Goal: Task Accomplishment & Management: Complete application form

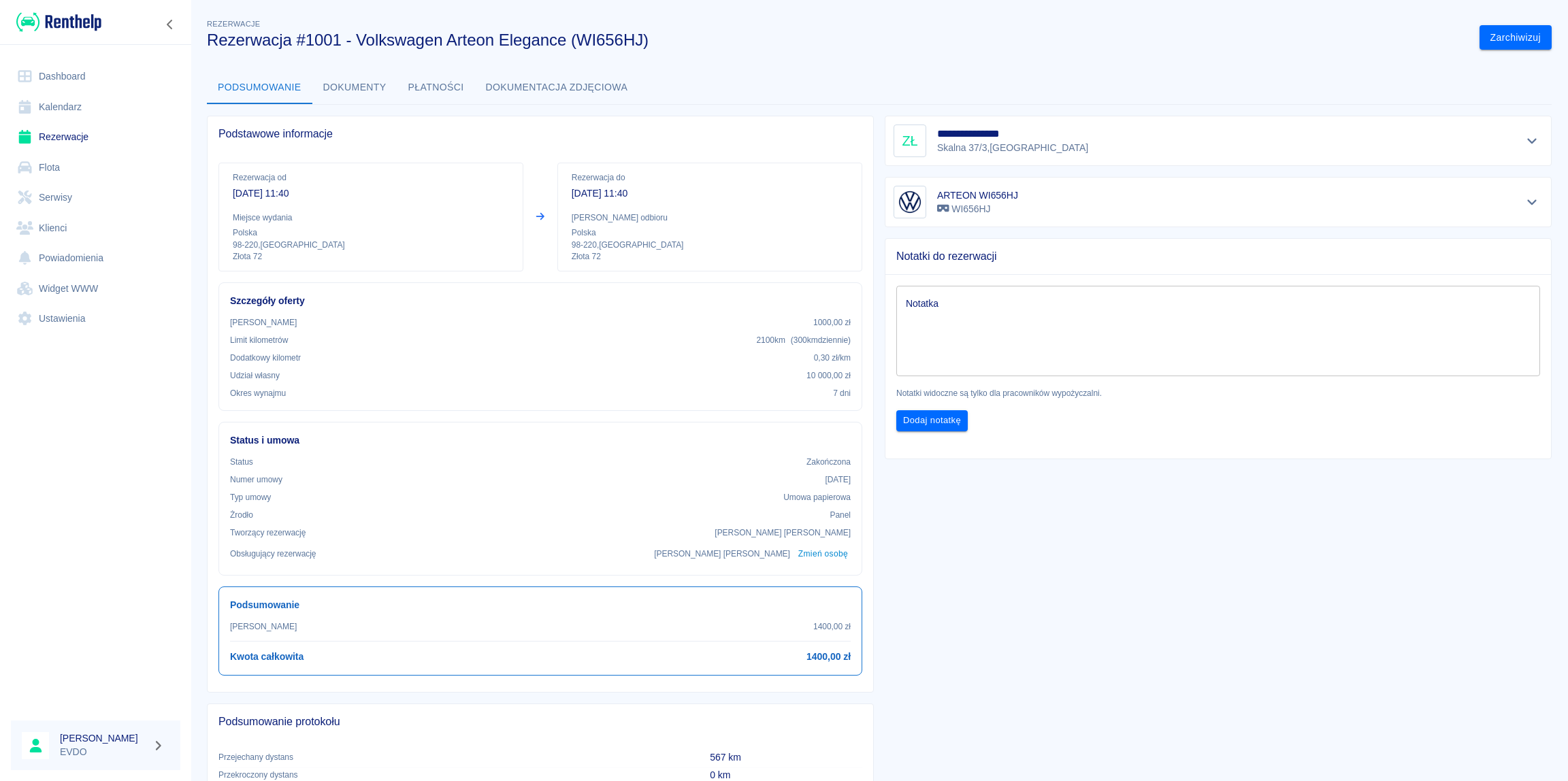
click at [60, 138] on link "Rezerwacje" at bounding box center [95, 136] width 169 height 30
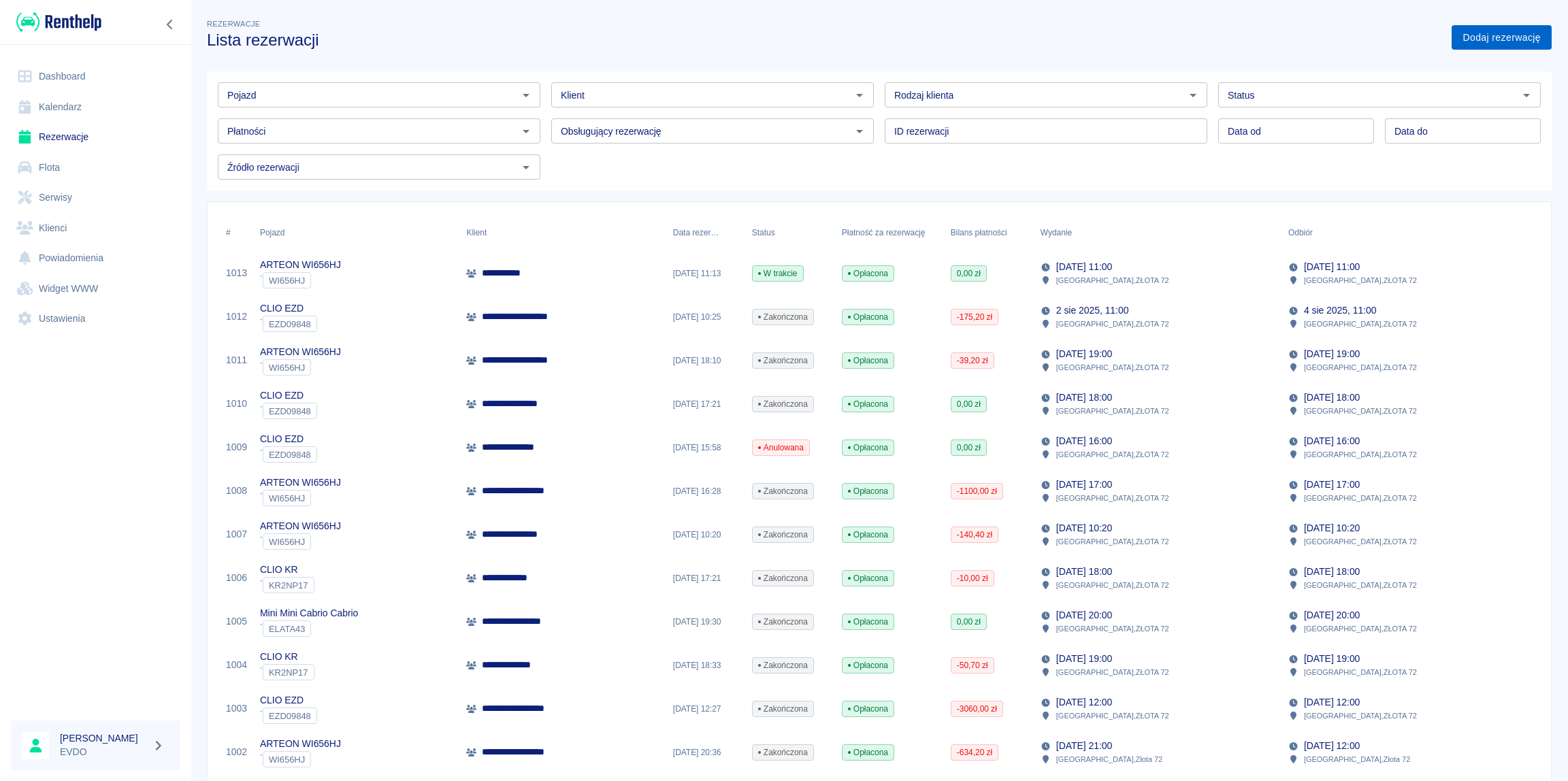
click at [1495, 43] on link "Dodaj rezerwację" at bounding box center [1502, 38] width 100 height 25
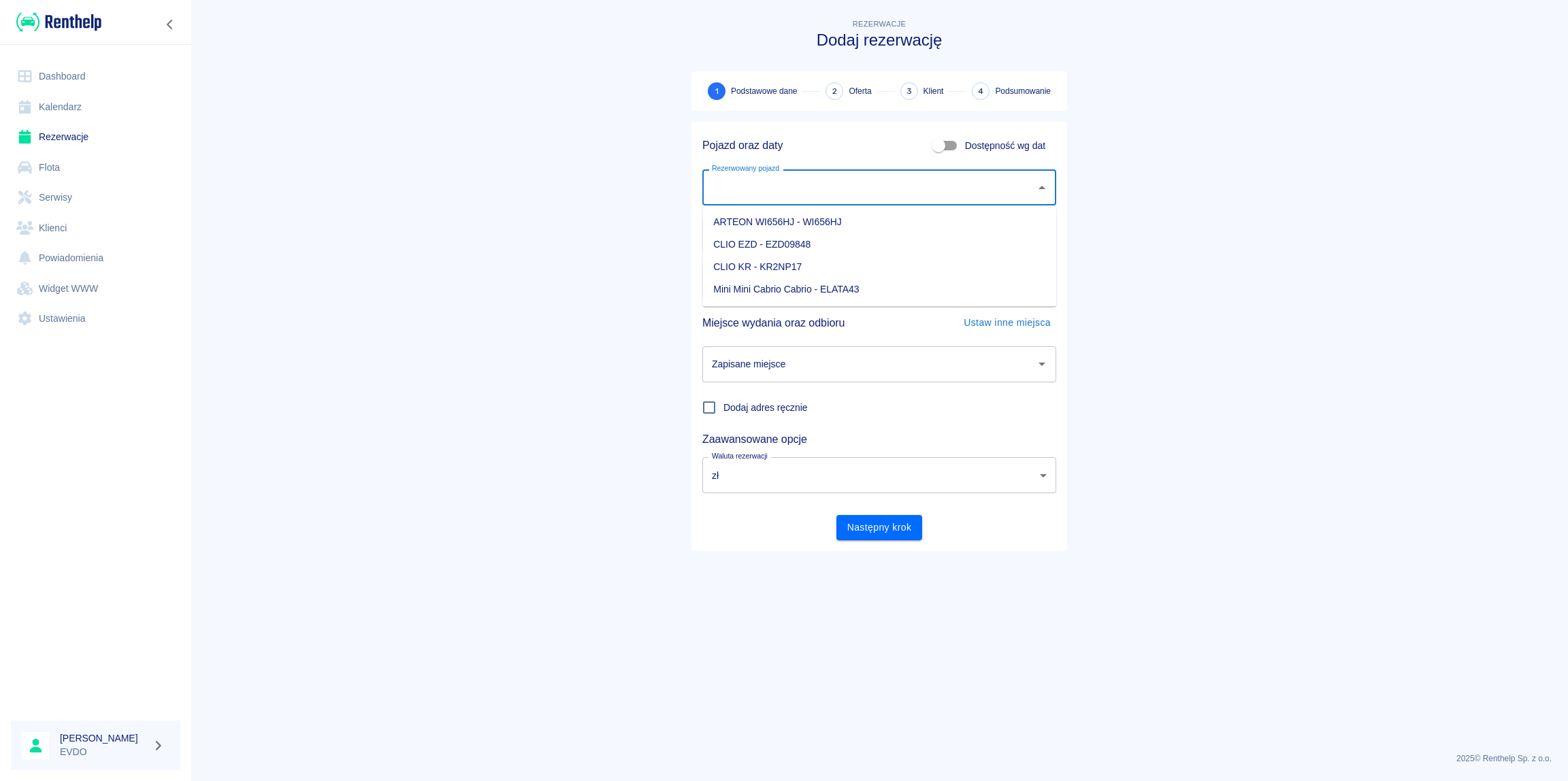
click at [742, 190] on input "Rezerwowany pojazd" at bounding box center [868, 187] width 321 height 24
click at [752, 269] on li "CLIO KR - KR2NP17" at bounding box center [879, 267] width 354 height 22
type input "CLIO KR - KR2NP17"
click at [801, 368] on input "Zapisane miejsce" at bounding box center [868, 364] width 321 height 24
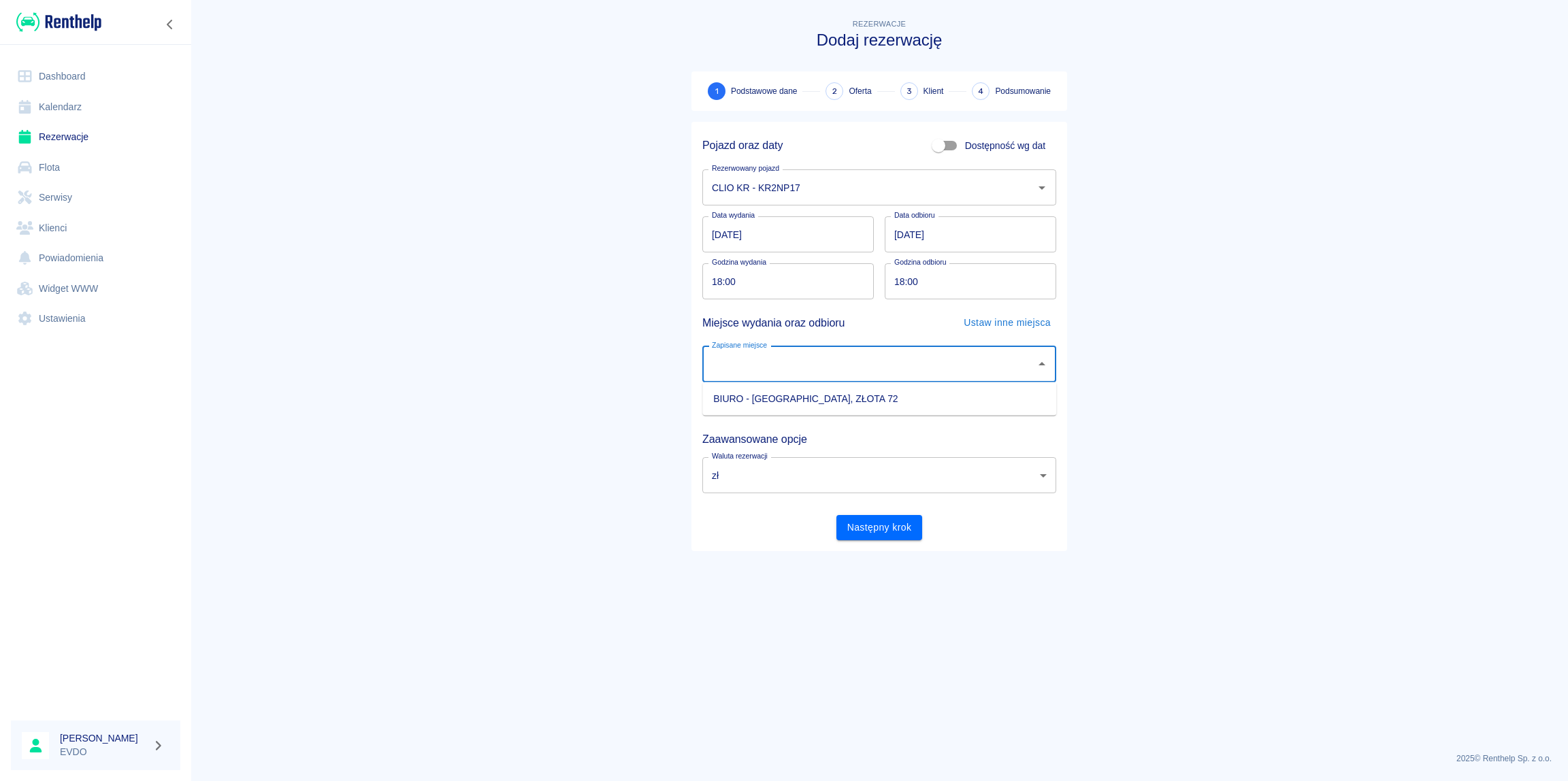
click at [779, 400] on li "BIURO - ZDUŃSKA WOLA, ZŁOTA 72" at bounding box center [879, 399] width 354 height 22
type input "BIURO - ZDUŃSKA WOLA, ZŁOTA 72"
click at [519, 371] on main "Rezerwacje Dodaj rezerwację 1 Podstawowe dane 2 Oferta 3 Klient 4 Podsumowanie …" at bounding box center [879, 379] width 1377 height 725
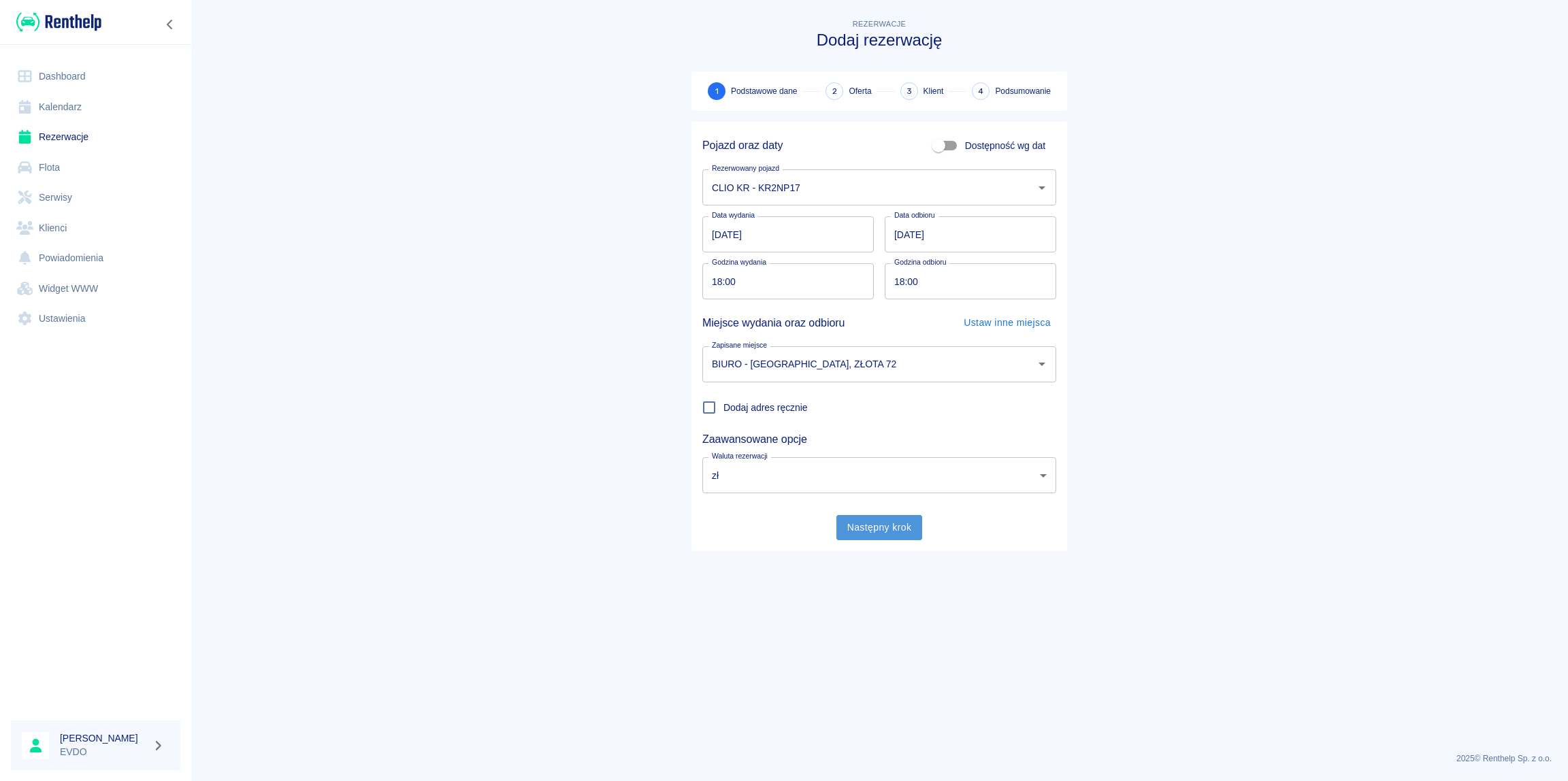
click at [859, 533] on button "Następny krok" at bounding box center [879, 528] width 86 height 25
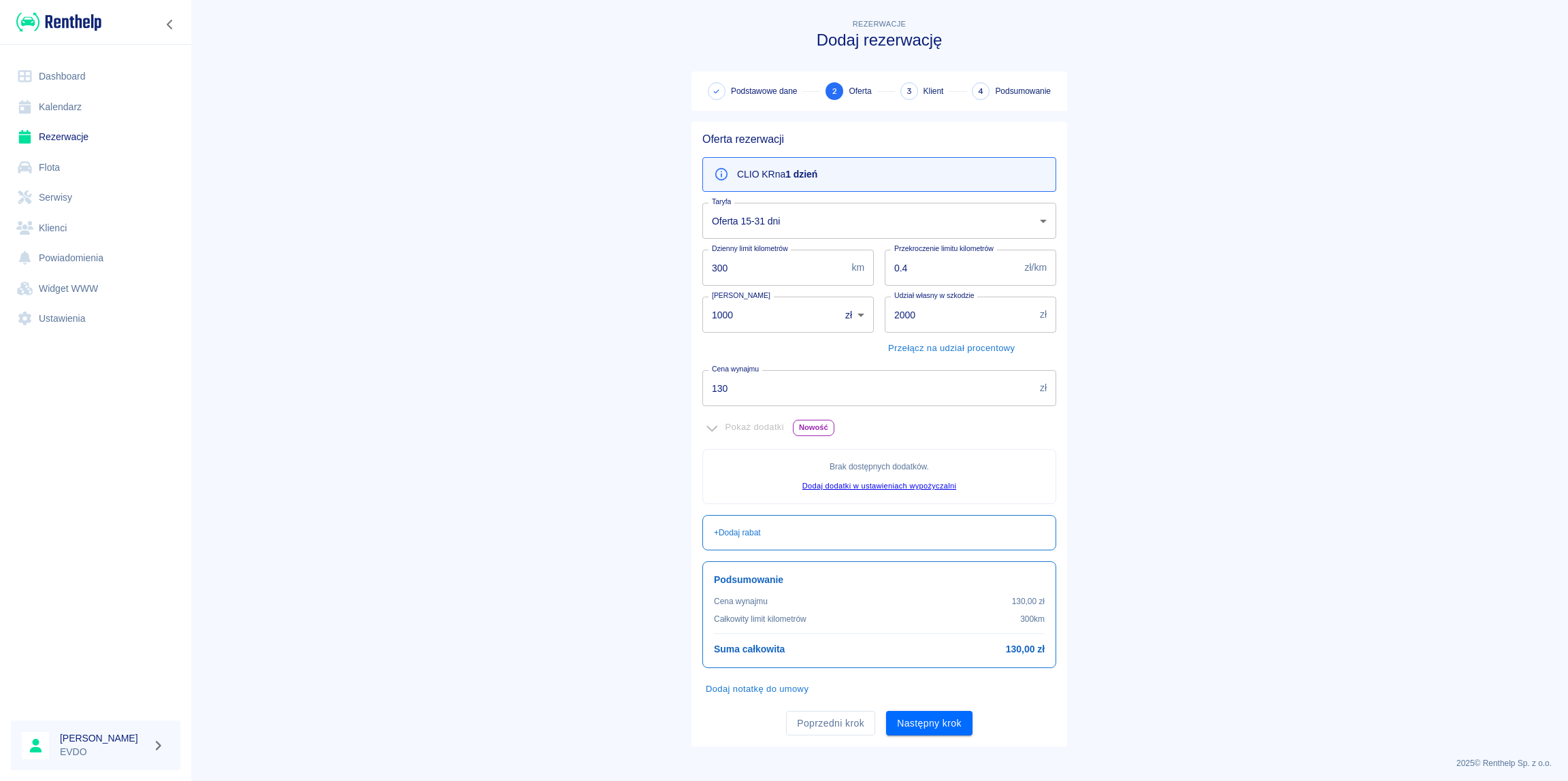
click at [493, 457] on main "Rezerwacje Dodaj rezerwację Podstawowe dane 2 Oferta 3 Klient 4 Podsumowanie Of…" at bounding box center [879, 381] width 1377 height 730
click at [829, 174] on div "CLIO KR na 1 dzień" at bounding box center [879, 175] width 354 height 34
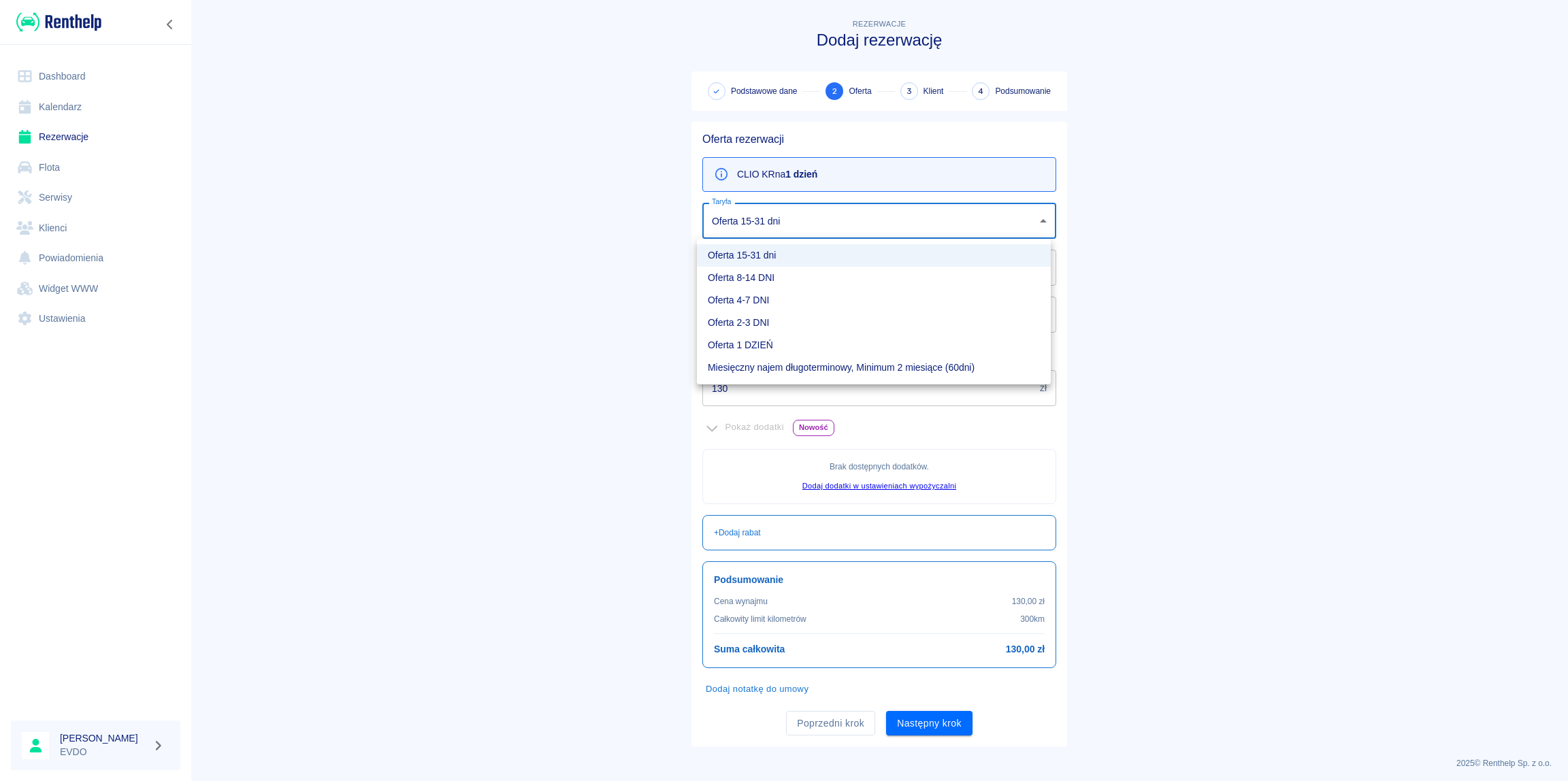
click at [751, 222] on body "Używamy plików Cookies, by zapewnić Ci najlepsze możliwe doświadczenie. Aby dow…" at bounding box center [784, 390] width 1568 height 781
click at [752, 221] on div at bounding box center [784, 390] width 1568 height 781
click at [763, 217] on body "Używamy plików Cookies, by zapewnić Ci najlepsze możliwe doświadczenie. Aby dow…" at bounding box center [784, 390] width 1568 height 781
click at [741, 321] on li "Oferta 2-3 DNI" at bounding box center [873, 322] width 354 height 22
type input "42dcf503-aae2-4050-b862-efa19b865fa8"
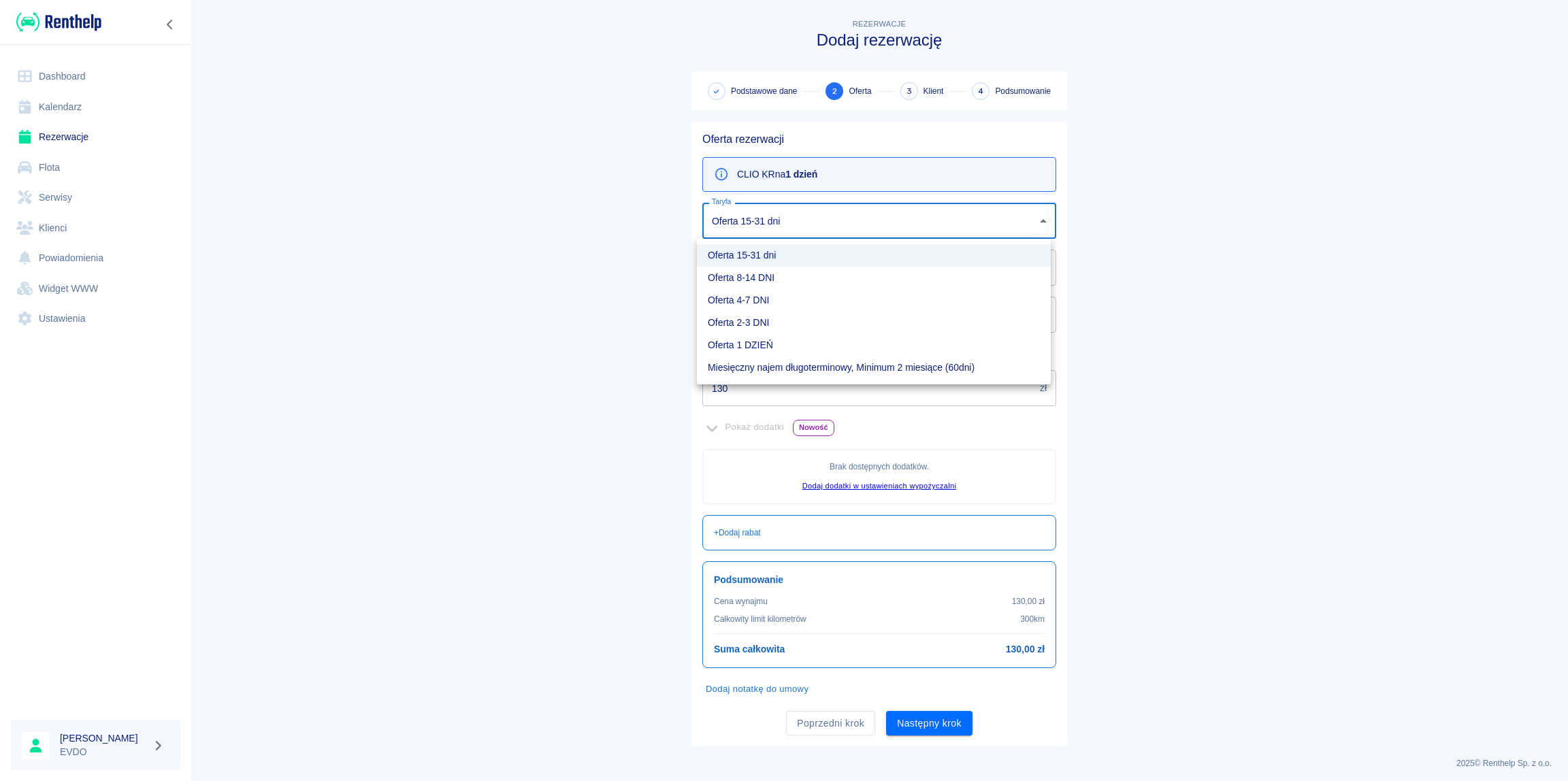
type input "200"
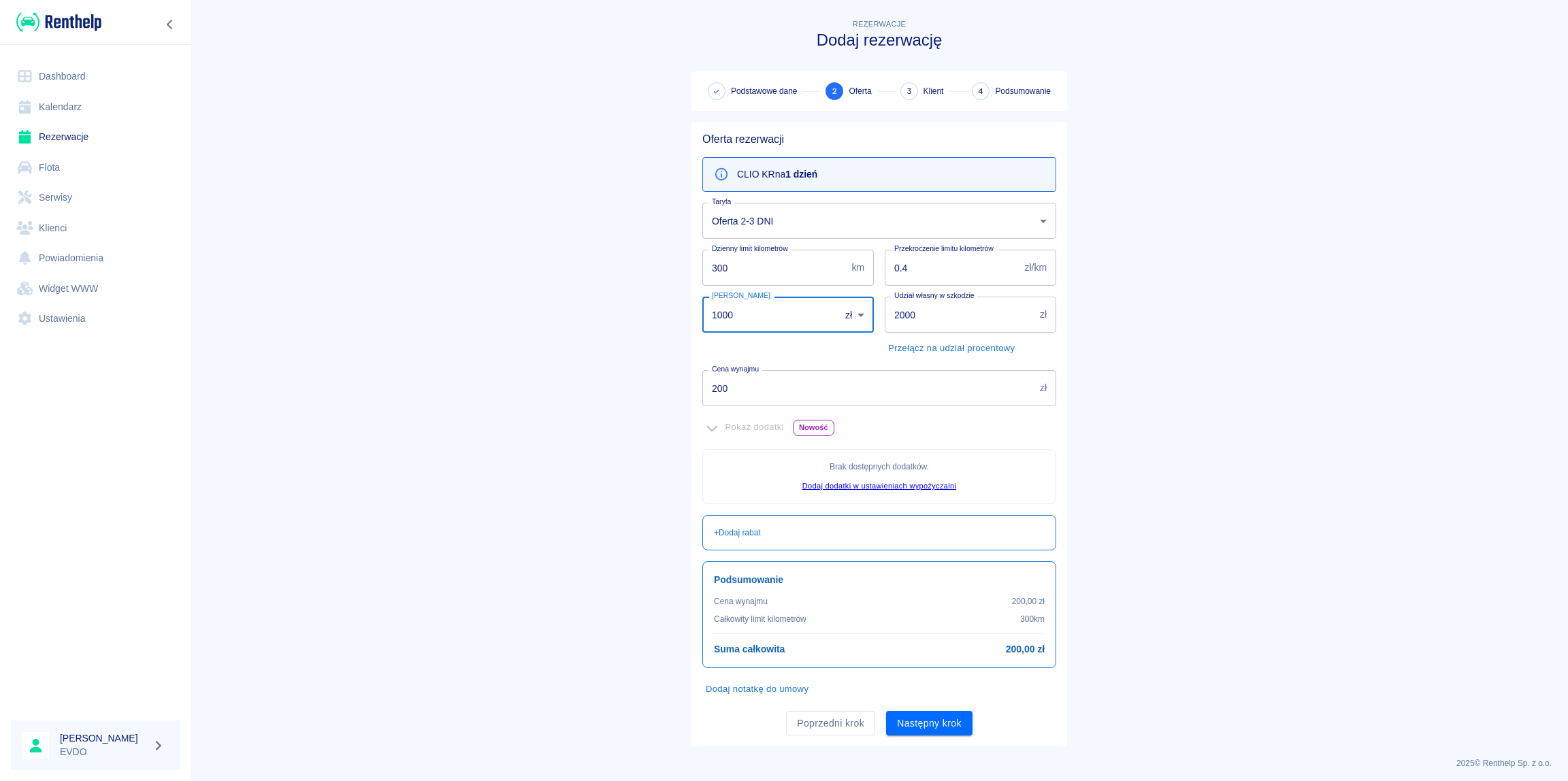
drag, startPoint x: 747, startPoint y: 317, endPoint x: 647, endPoint y: 315, distance: 100.0
click at [702, 315] on input "1000" at bounding box center [766, 315] width 128 height 36
type input "0"
drag, startPoint x: 729, startPoint y: 387, endPoint x: 664, endPoint y: 390, distance: 65.1
click at [702, 390] on input "200" at bounding box center [868, 388] width 332 height 36
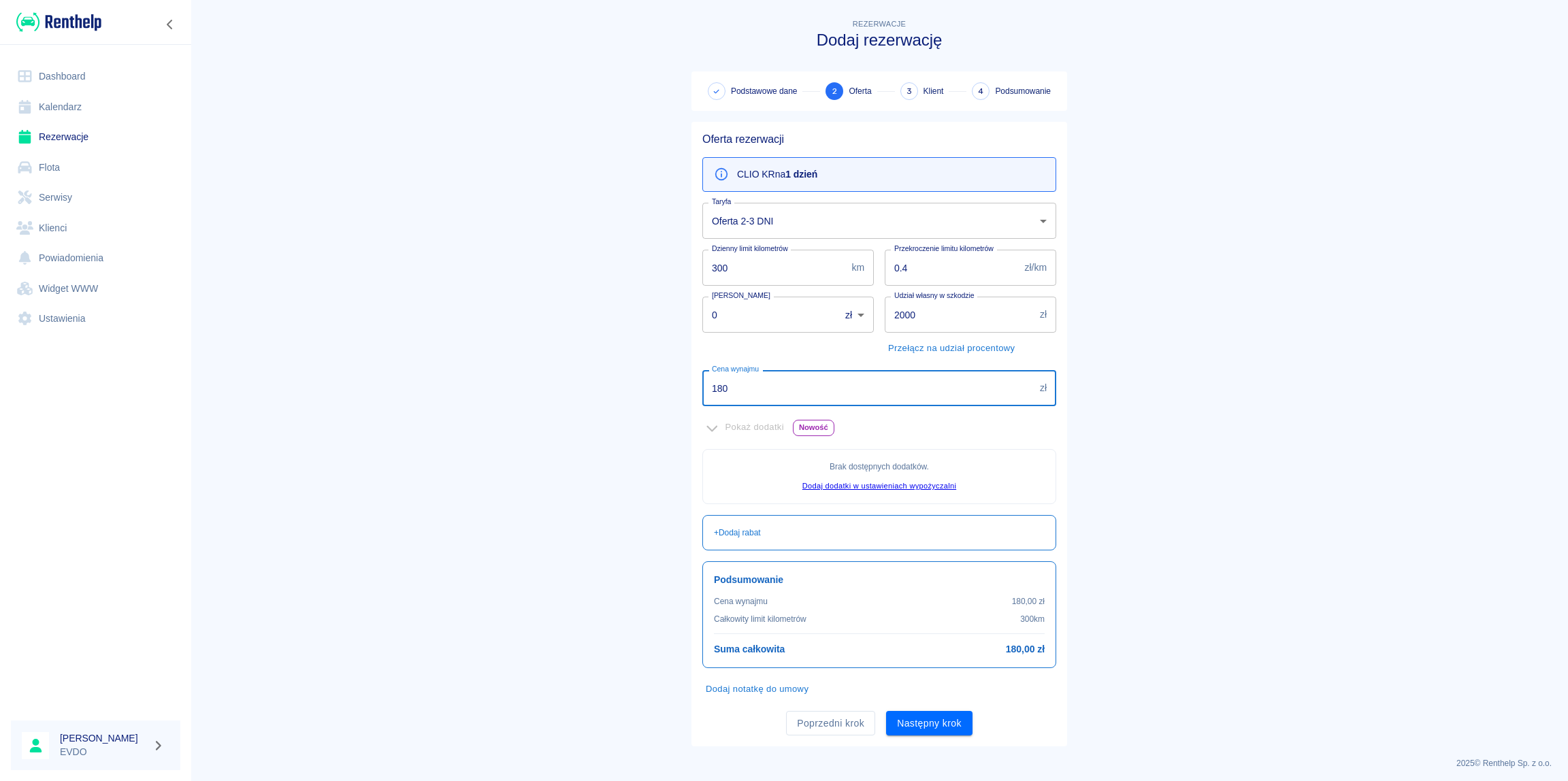
type input "180"
drag, startPoint x: 1387, startPoint y: 294, endPoint x: 899, endPoint y: 322, distance: 488.8
click at [1385, 294] on main "Rezerwacje Dodaj rezerwację Podstawowe dane 2 Oferta 3 Klient 4 Podsumowanie Of…" at bounding box center [879, 381] width 1377 height 730
click at [1198, 422] on main "Rezerwacje Dodaj rezerwację Podstawowe dane 2 Oferta 3 Klient 4 Podsumowanie Of…" at bounding box center [879, 381] width 1377 height 730
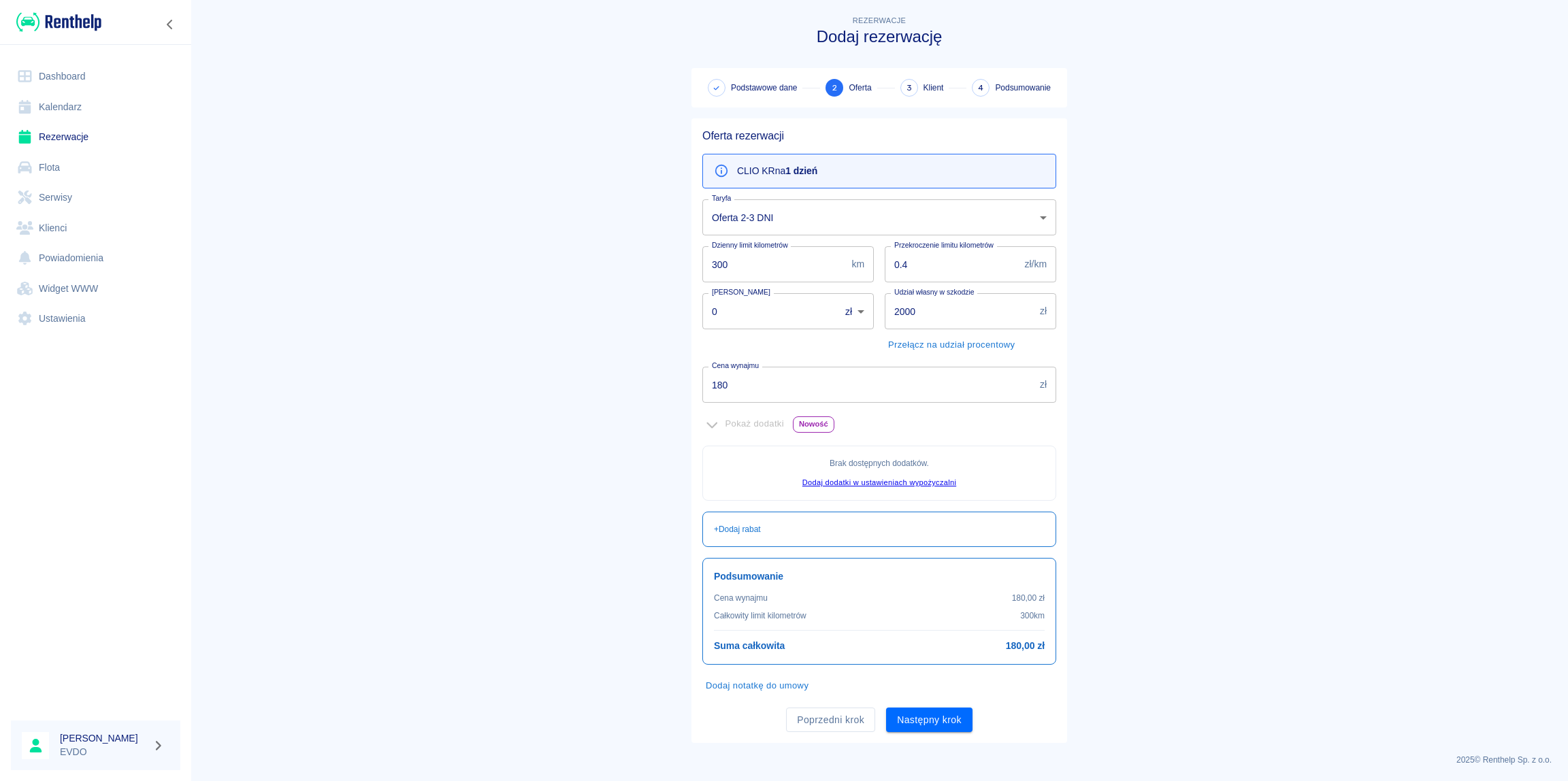
scroll to position [5, 0]
click at [923, 714] on button "Następny krok" at bounding box center [929, 719] width 86 height 25
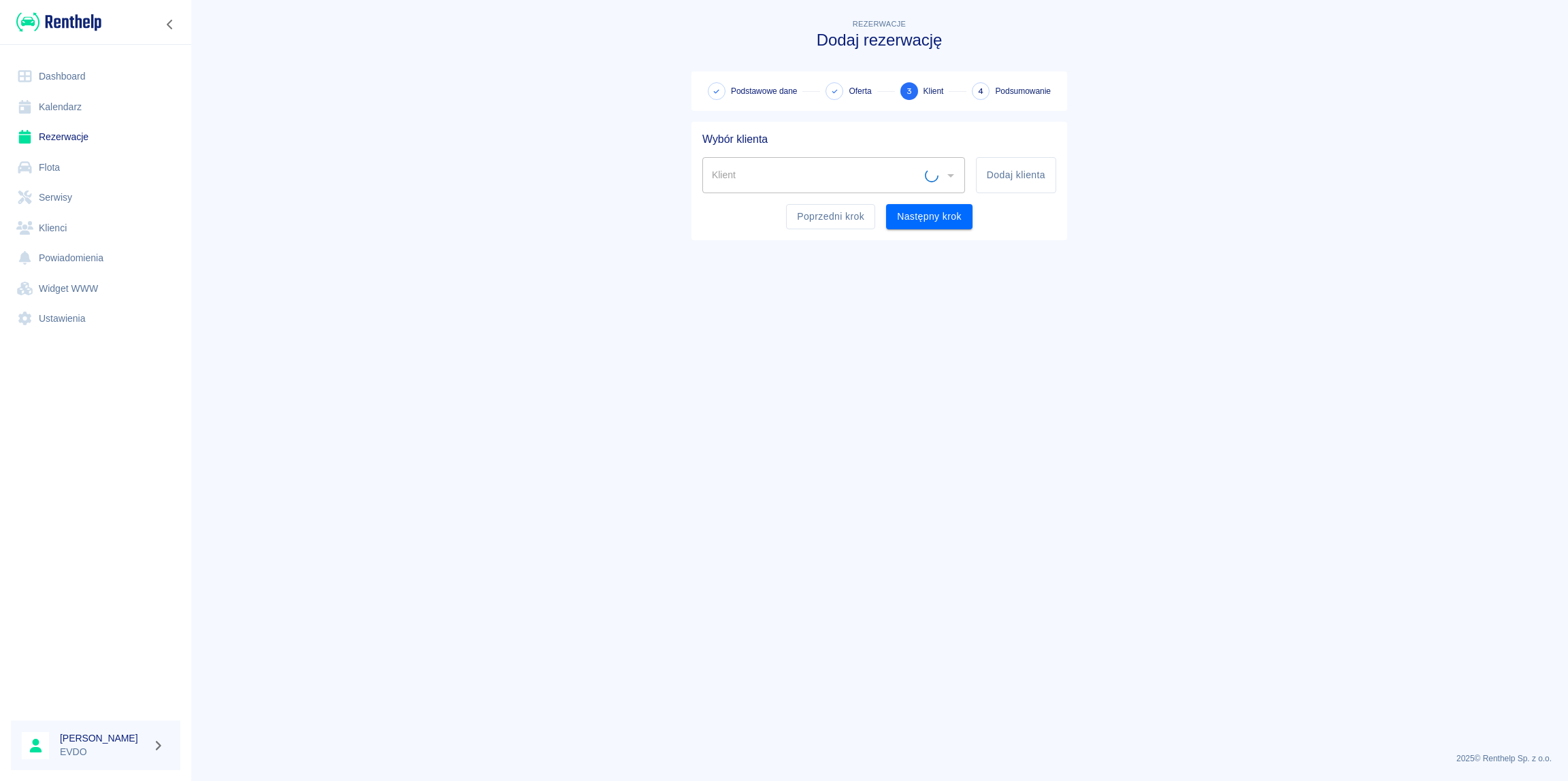
scroll to position [0, 0]
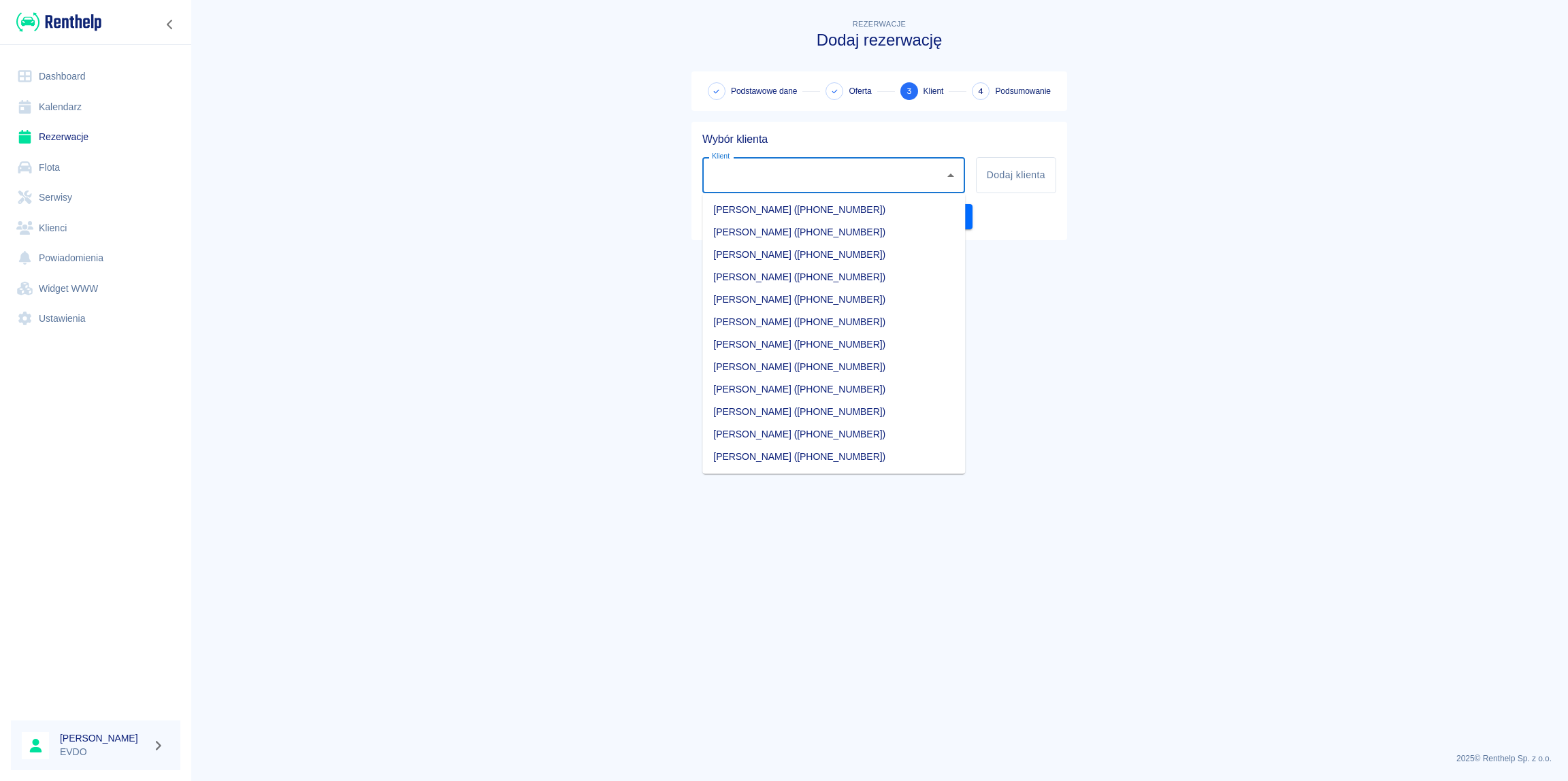
click at [788, 175] on input "Klient" at bounding box center [823, 175] width 230 height 24
click at [759, 432] on li "Witold Wróblewski (+48606946117)" at bounding box center [834, 434] width 263 height 22
type input "Witold Wróblewski (+48606946117)"
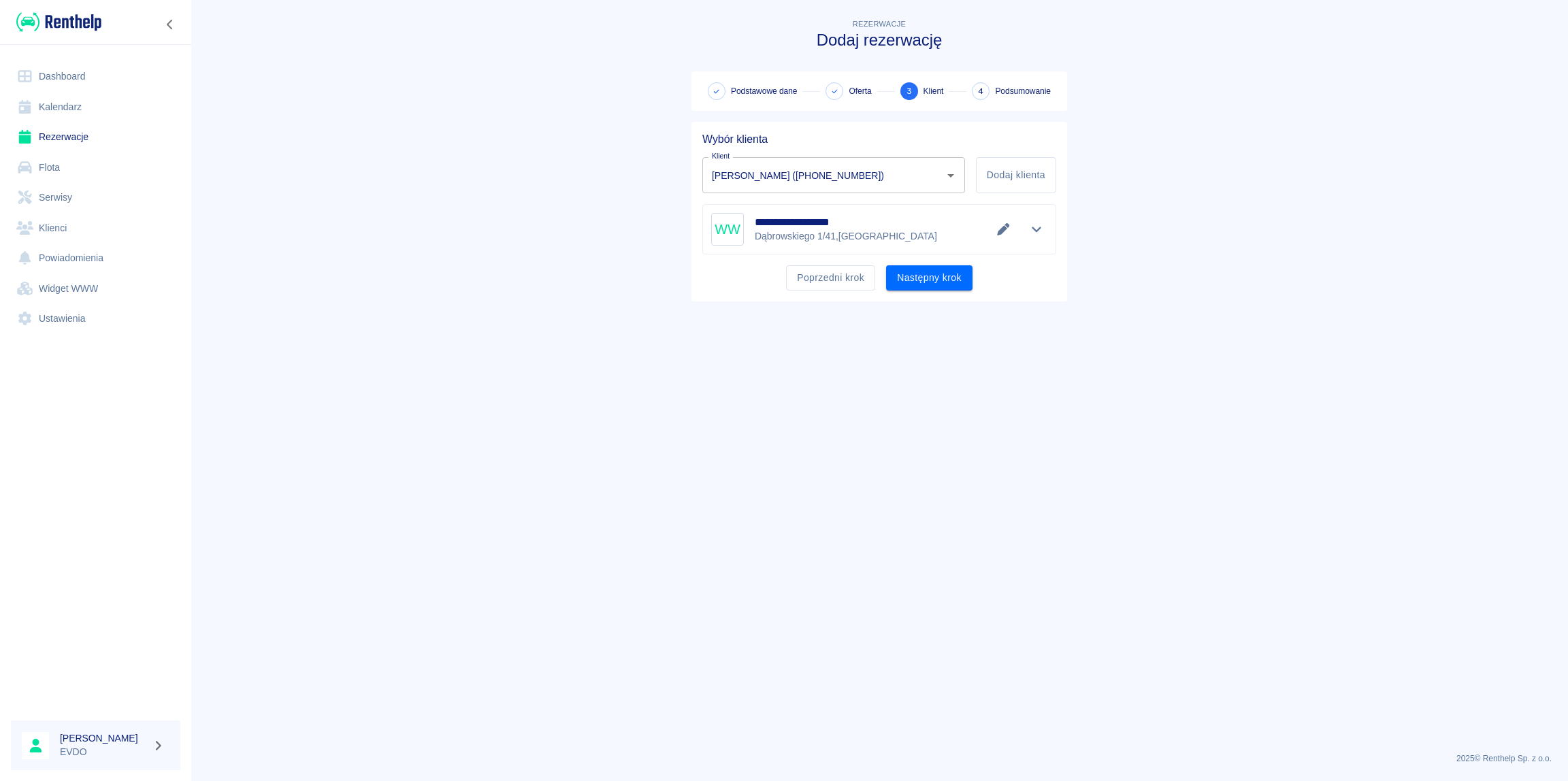
click at [1182, 272] on main "**********" at bounding box center [879, 379] width 1377 height 725
click at [939, 281] on button "Następny krok" at bounding box center [929, 277] width 86 height 25
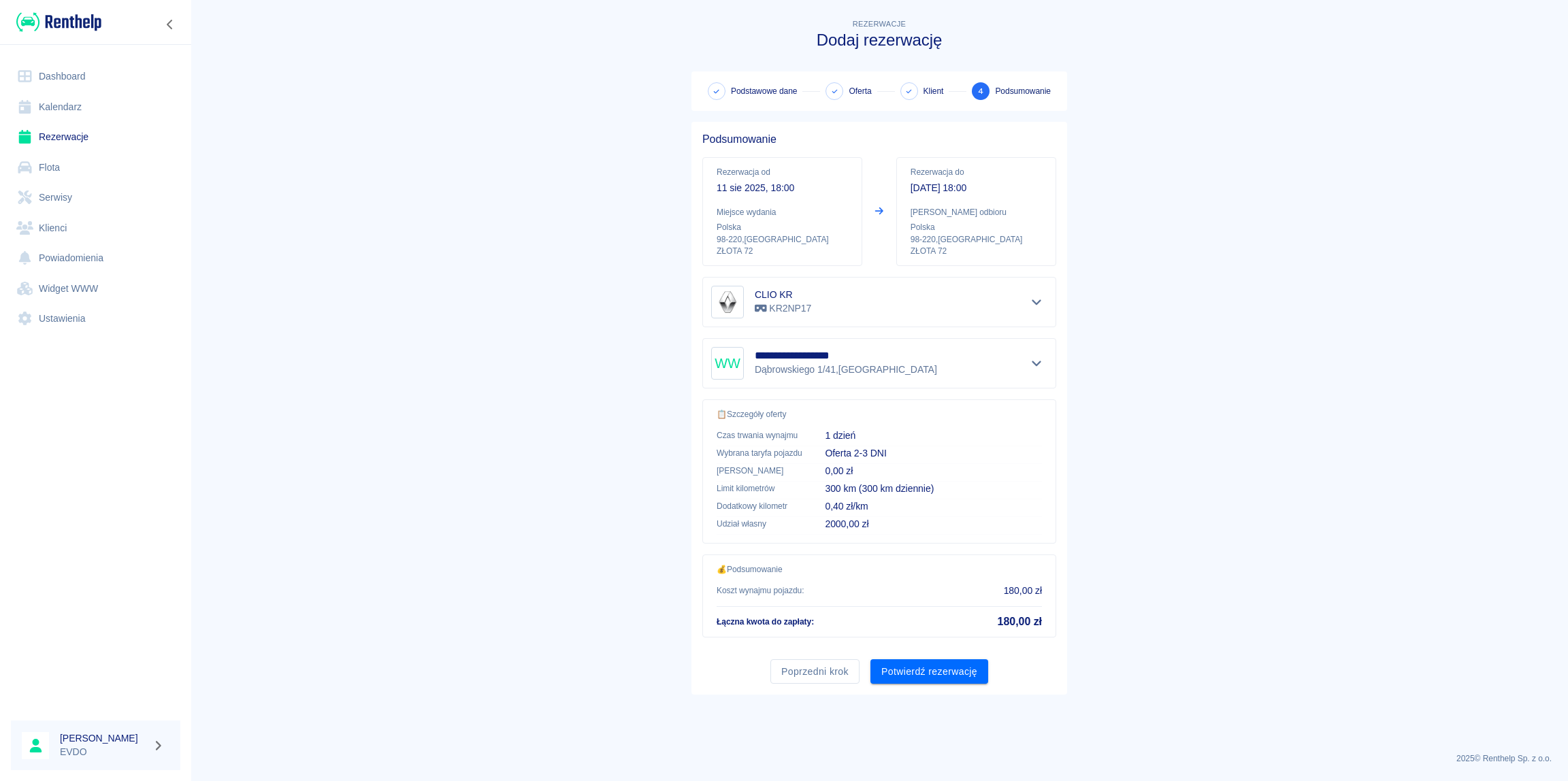
click at [1287, 366] on main "**********" at bounding box center [879, 379] width 1377 height 725
click at [1173, 395] on main "**********" at bounding box center [879, 379] width 1377 height 725
click at [793, 671] on button "Poprzedni krok" at bounding box center [815, 672] width 89 height 25
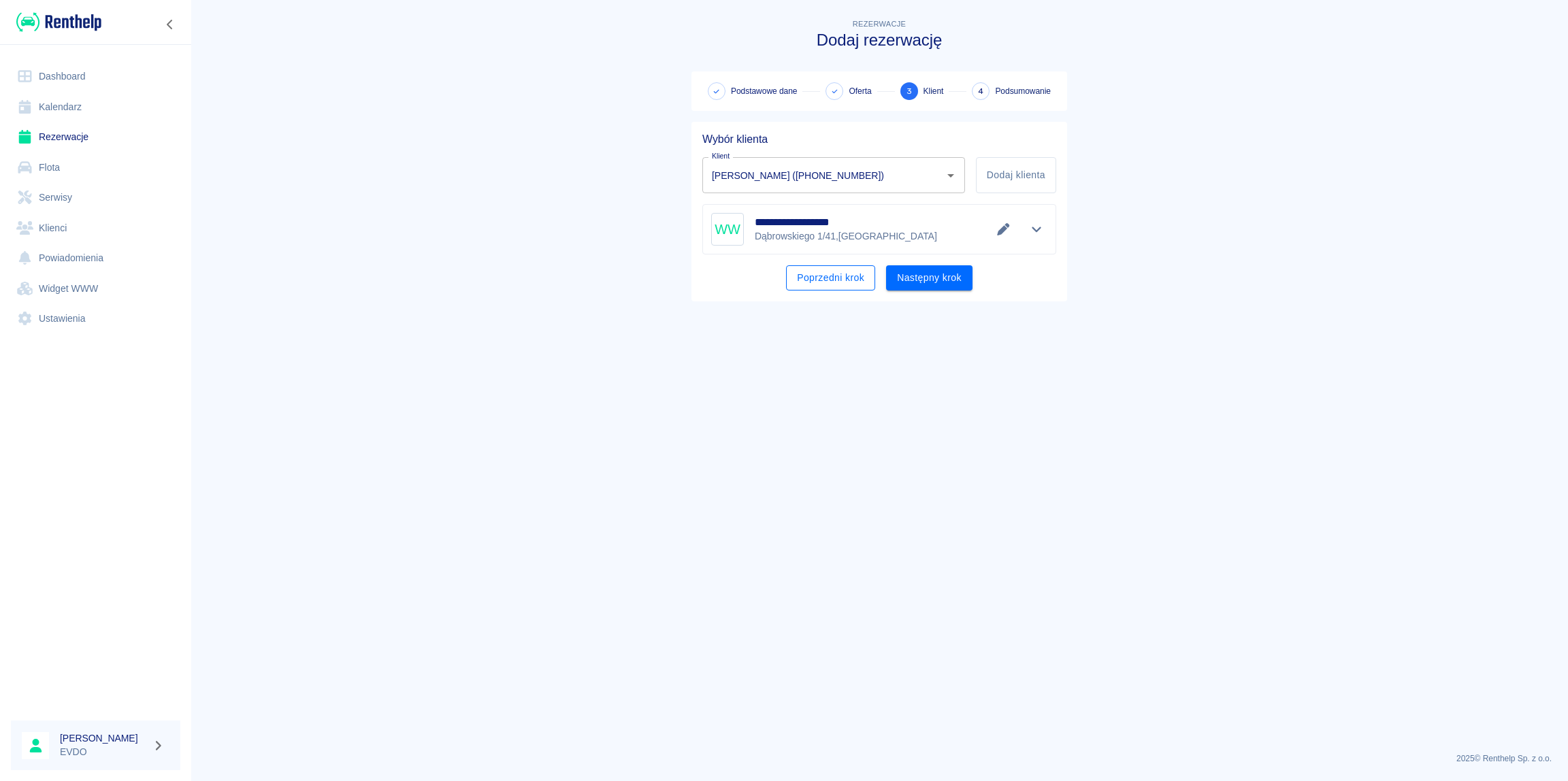
click at [819, 273] on button "Poprzedni krok" at bounding box center [830, 277] width 89 height 25
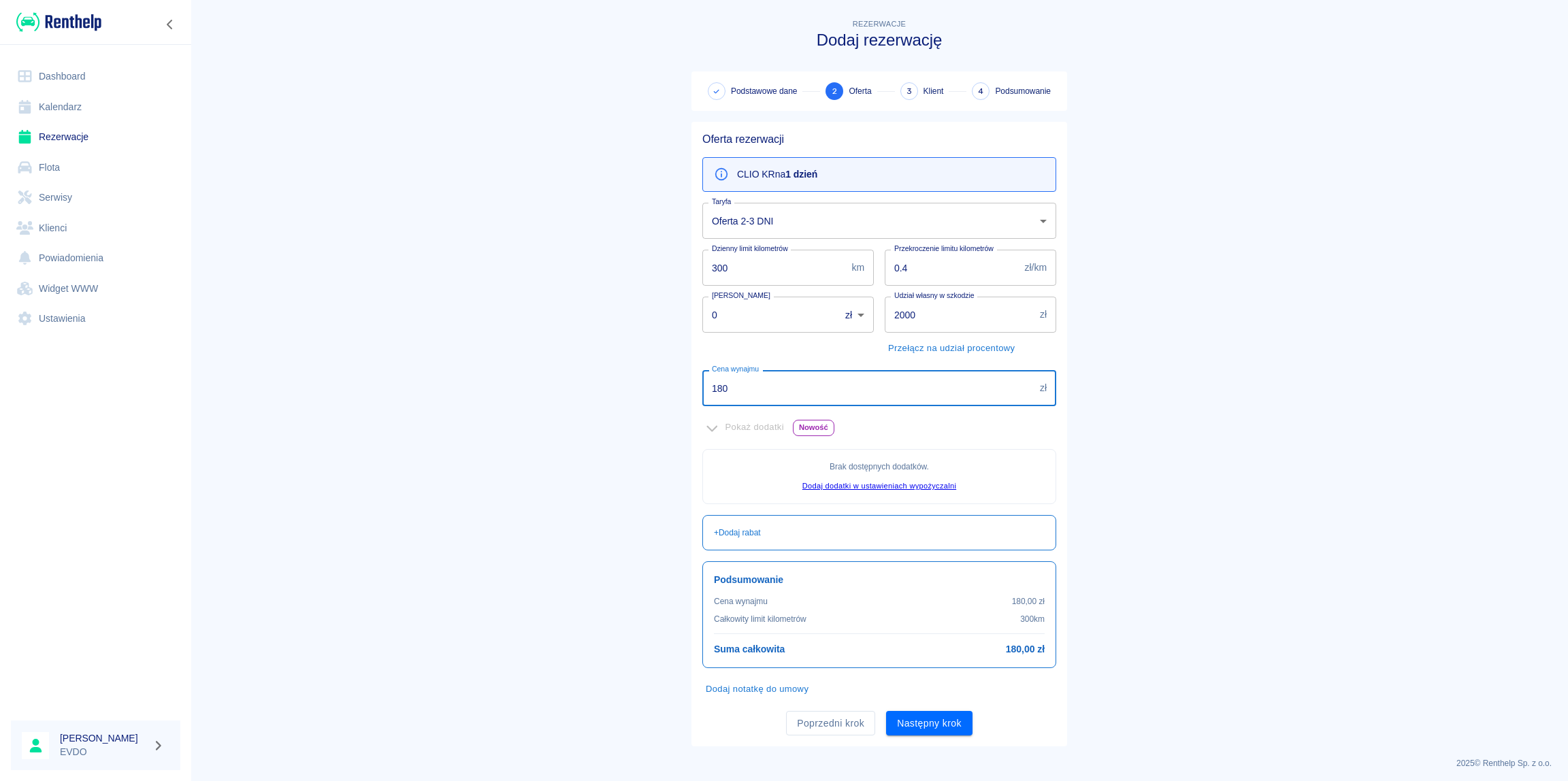
drag, startPoint x: 774, startPoint y: 387, endPoint x: 494, endPoint y: 383, distance: 280.0
click at [702, 383] on input "180" at bounding box center [868, 388] width 332 height 36
type input "200"
click at [1346, 471] on main "Rezerwacje Dodaj rezerwację Podstawowe dane 2 Oferta 3 Klient 4 Podsumowanie Of…" at bounding box center [879, 381] width 1377 height 730
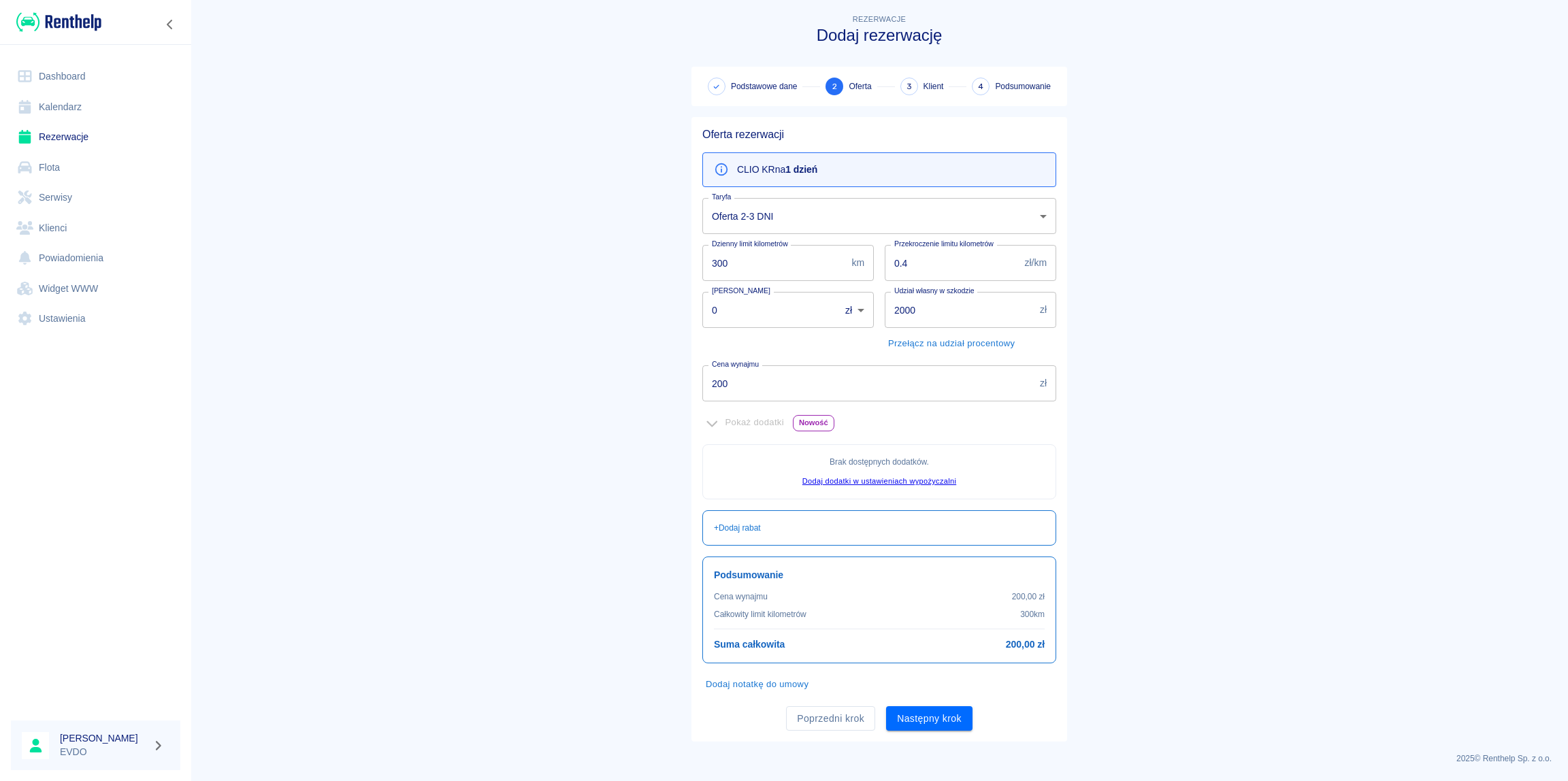
click at [916, 727] on button "Następny krok" at bounding box center [929, 719] width 86 height 25
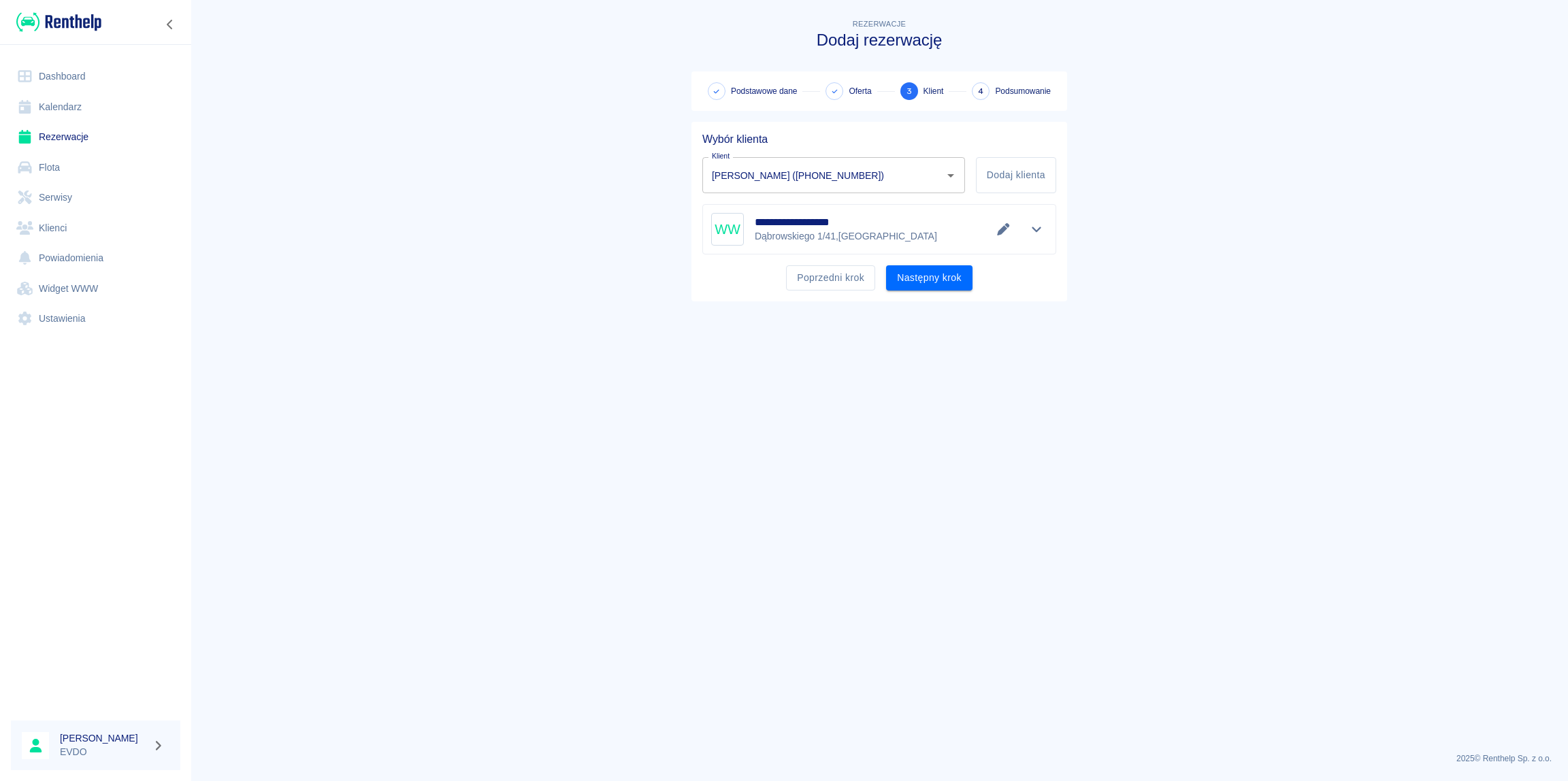
scroll to position [0, 0]
click at [939, 273] on button "Następny krok" at bounding box center [929, 277] width 86 height 25
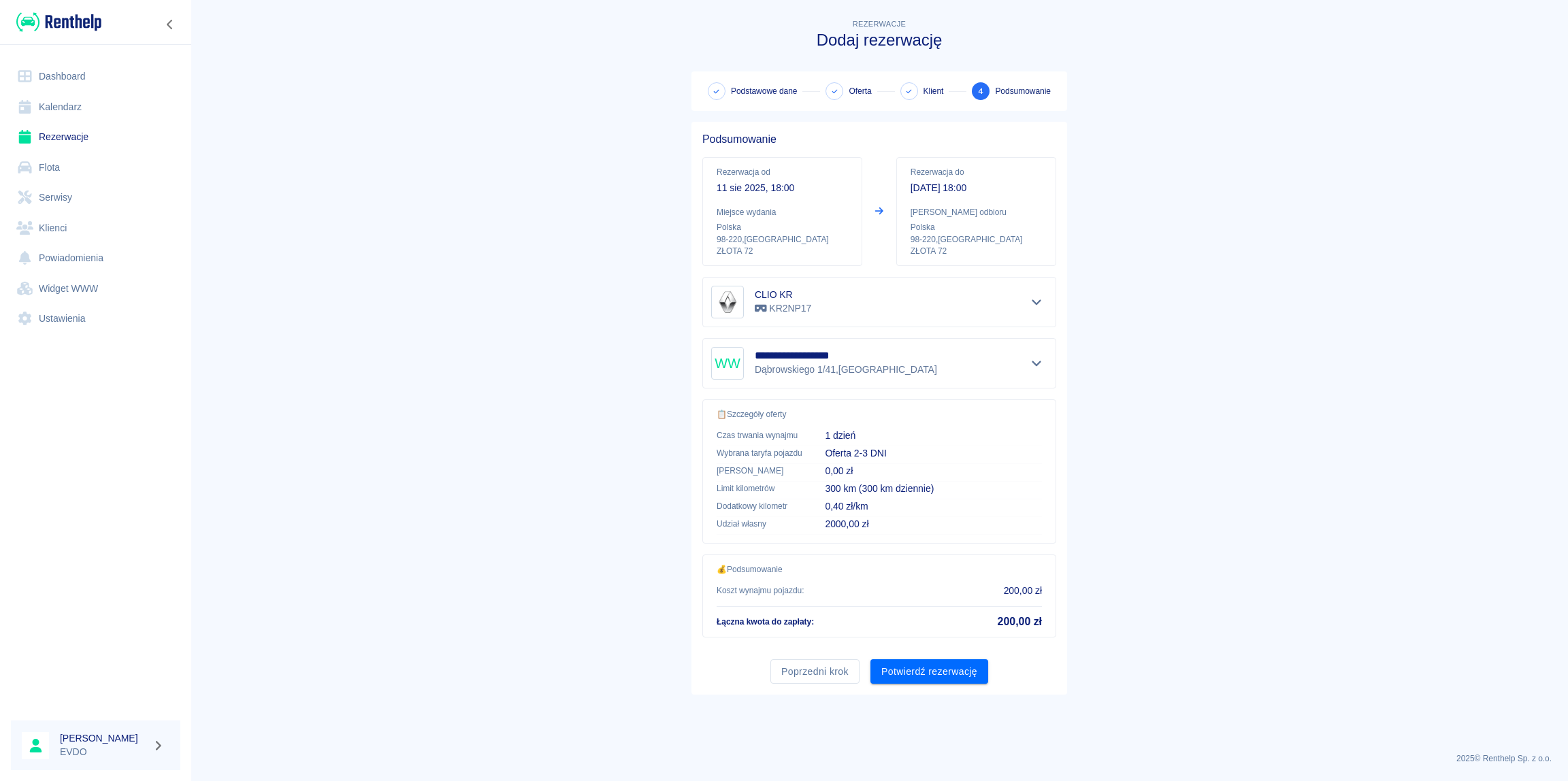
click at [1258, 344] on main "**********" at bounding box center [879, 379] width 1377 height 725
click at [928, 671] on button "Potwierdź rezerwację" at bounding box center [929, 672] width 117 height 25
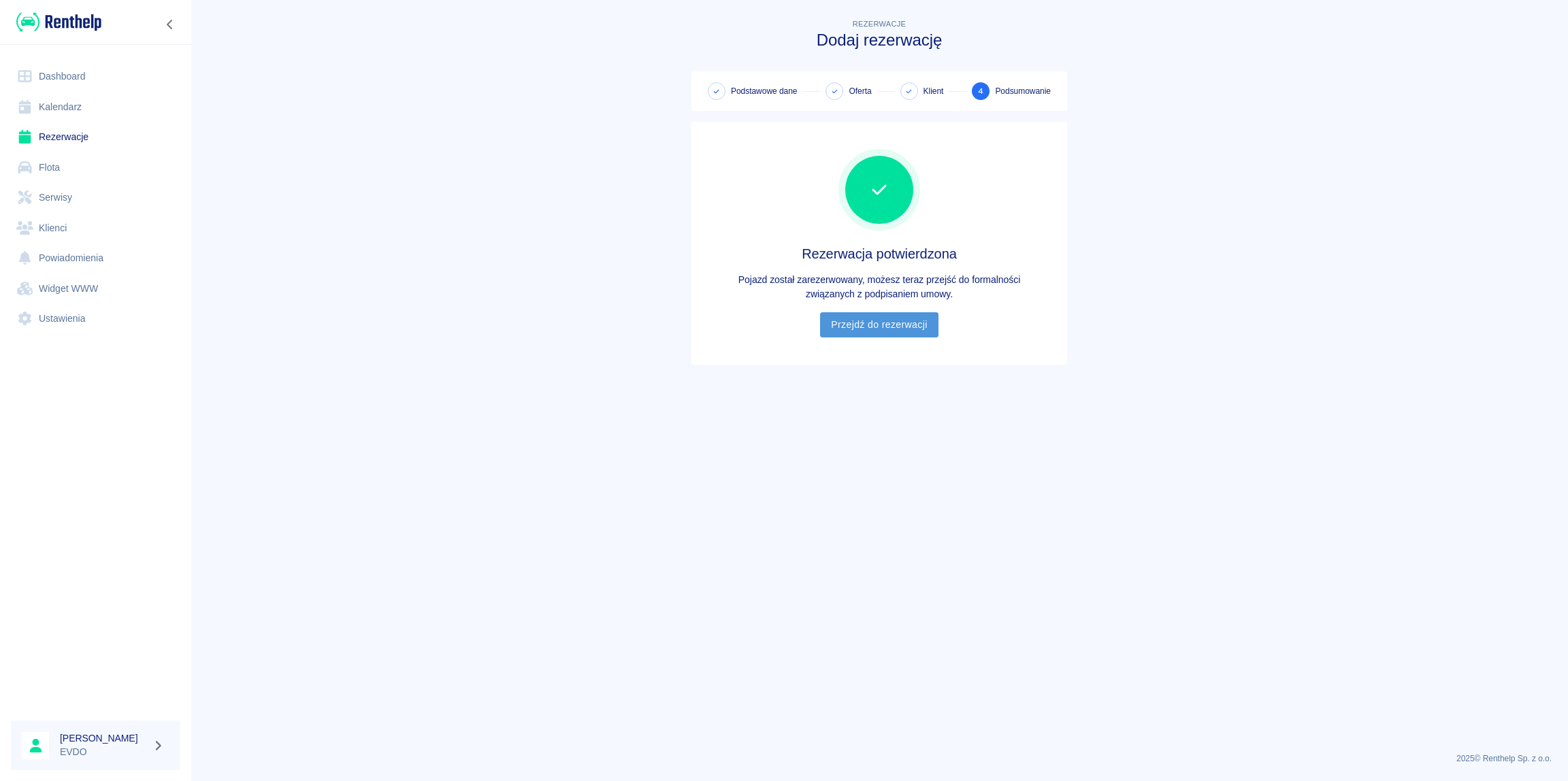
click at [879, 326] on link "Przejdź do rezerwacji" at bounding box center [878, 325] width 117 height 25
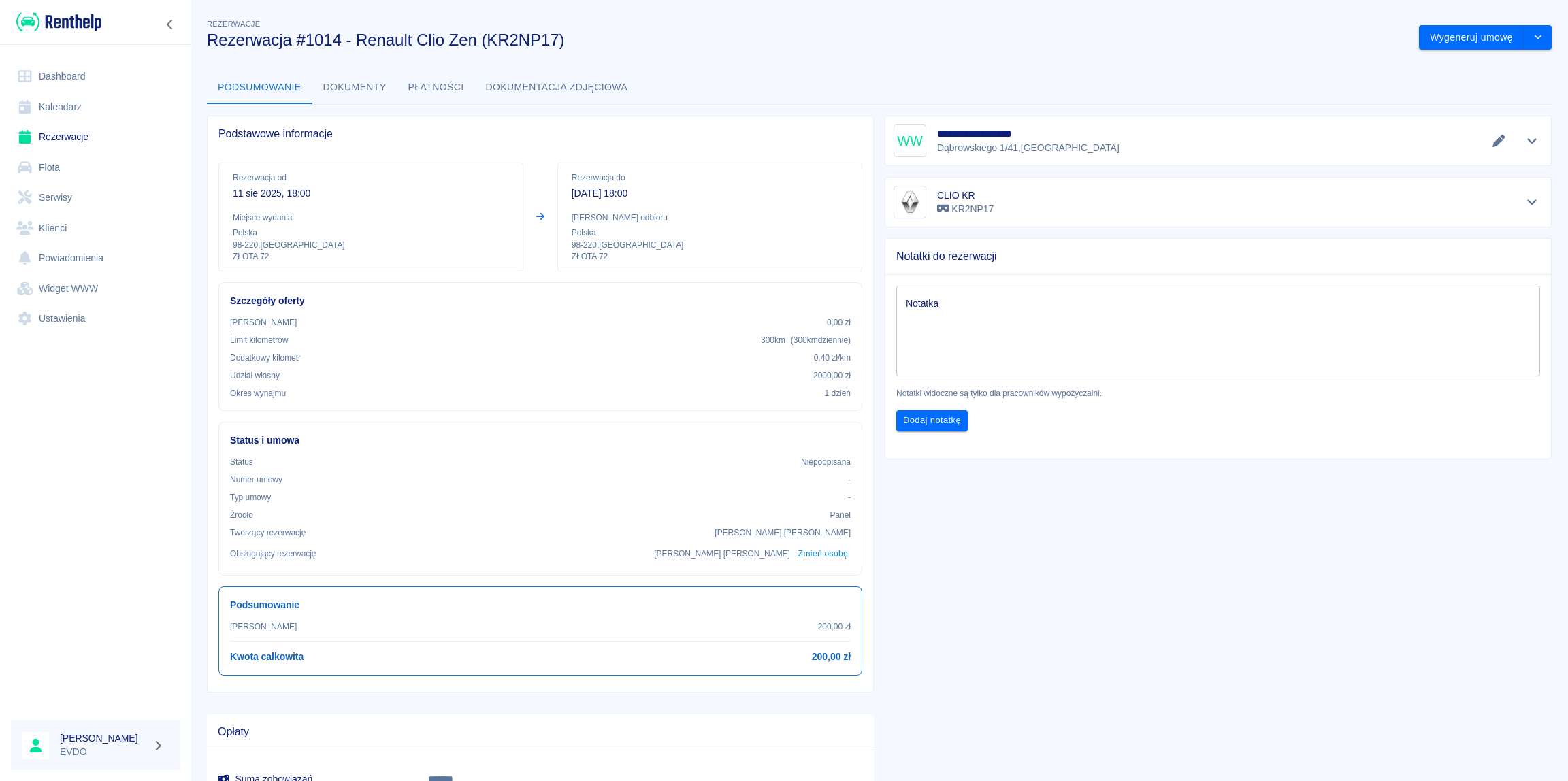
click at [352, 92] on button "Dokumenty" at bounding box center [355, 88] width 85 height 33
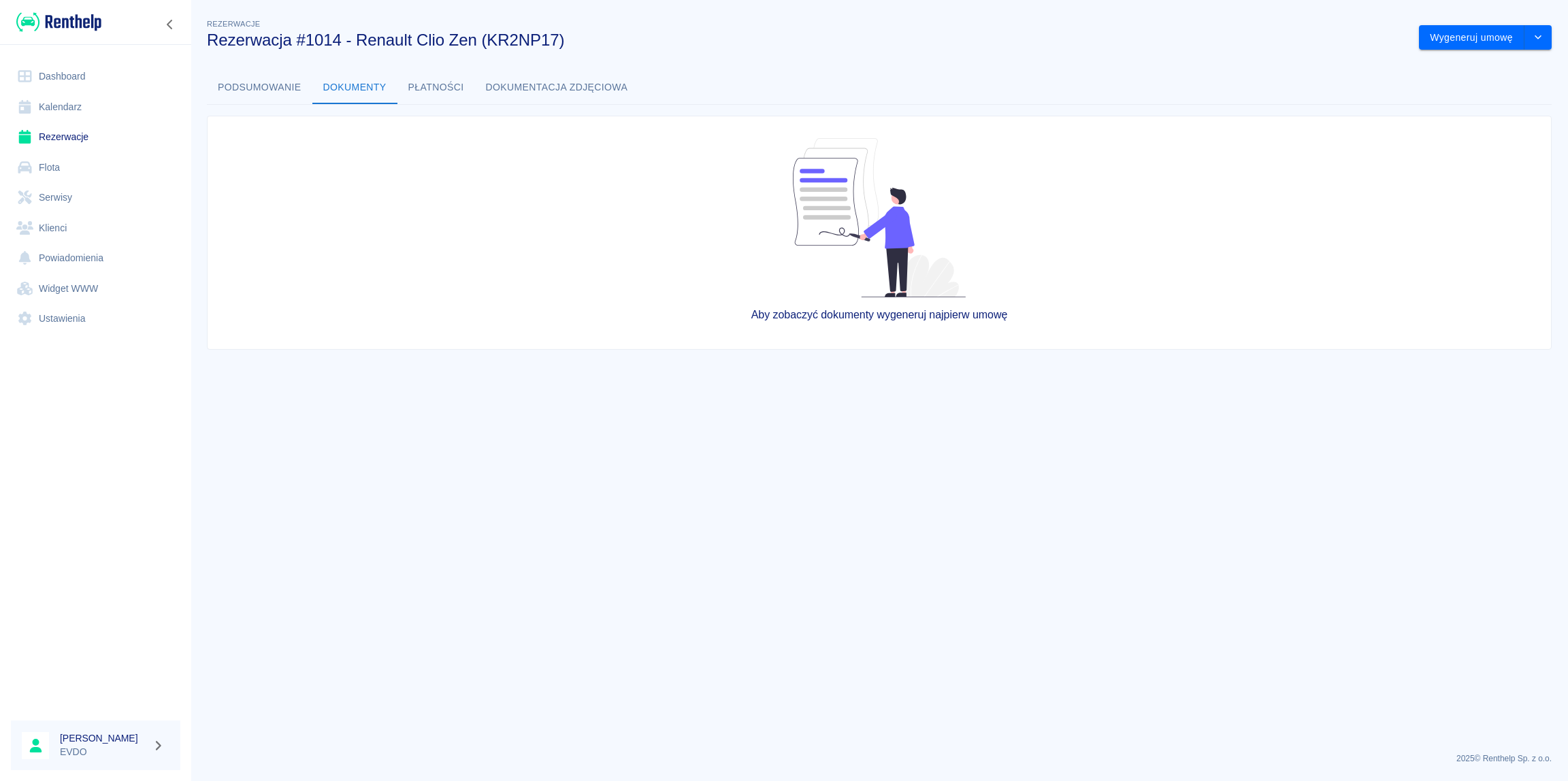
click at [267, 80] on button "Podsumowanie" at bounding box center [259, 88] width 106 height 33
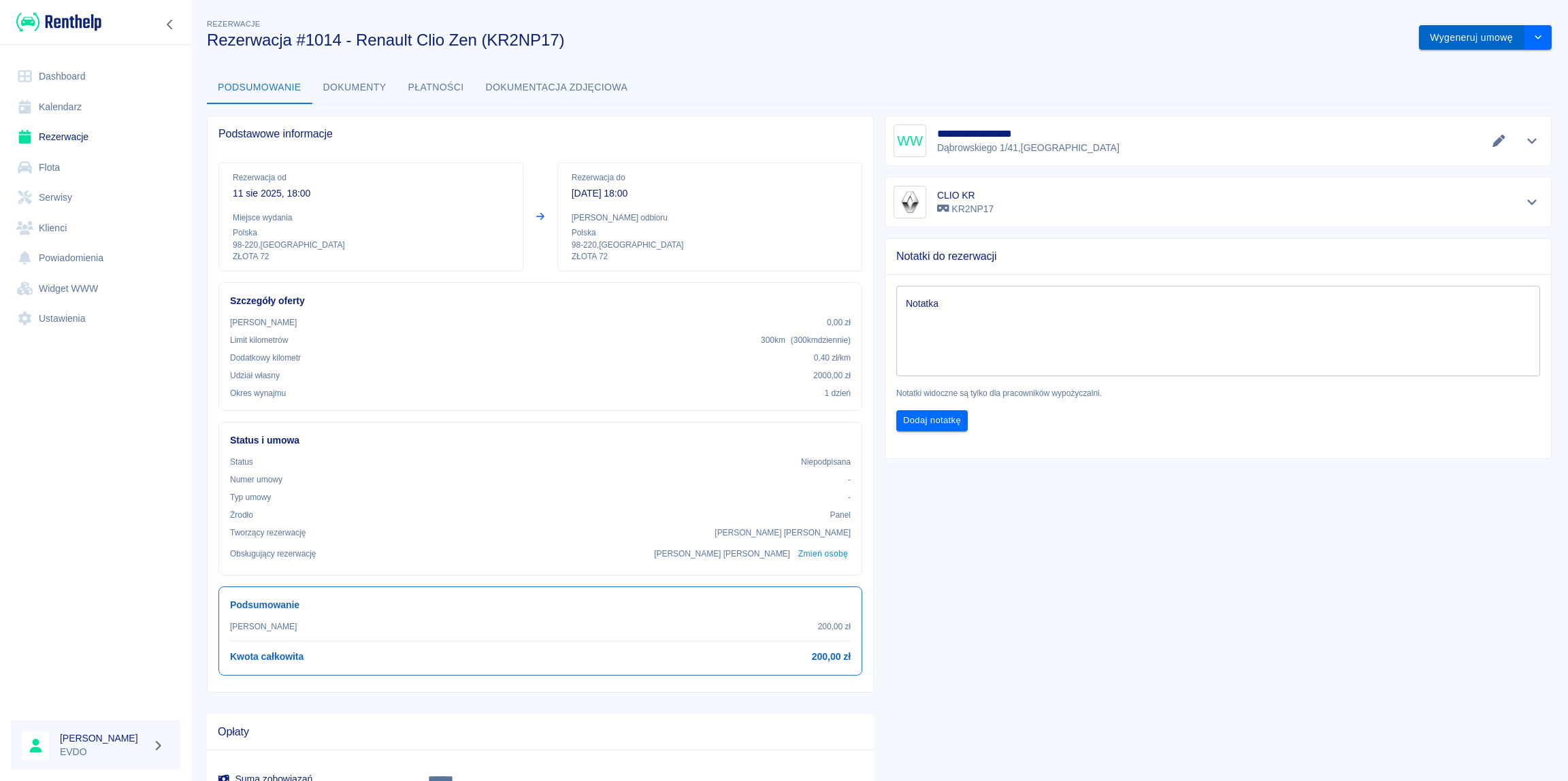
click at [1485, 40] on button "Wygeneruj umowę" at bounding box center [1471, 38] width 106 height 25
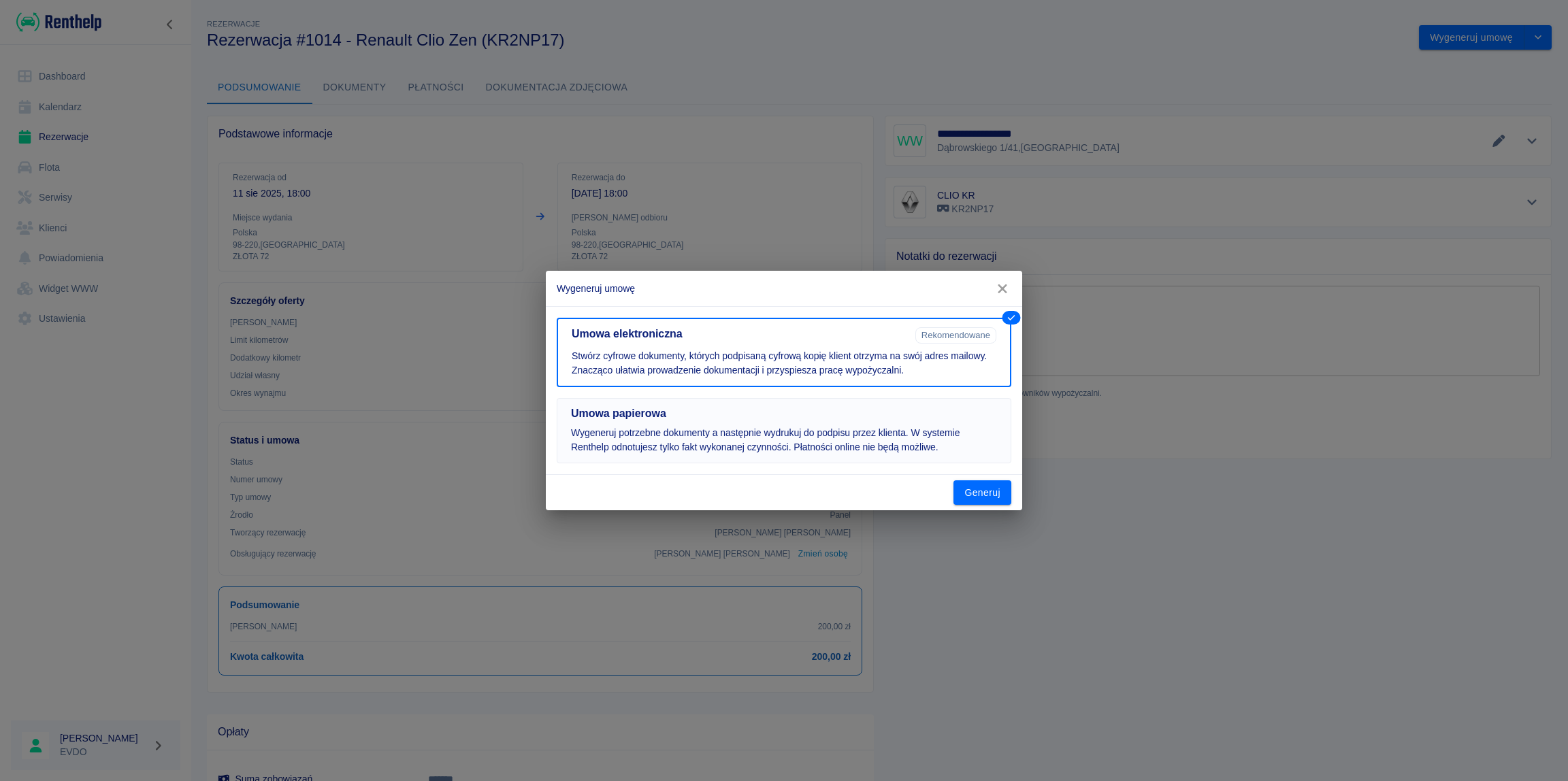
click at [714, 436] on p "Wygeneruj potrzebne dokumenty a następnie wydrukuj do podpisu przez klienta. W …" at bounding box center [784, 440] width 426 height 29
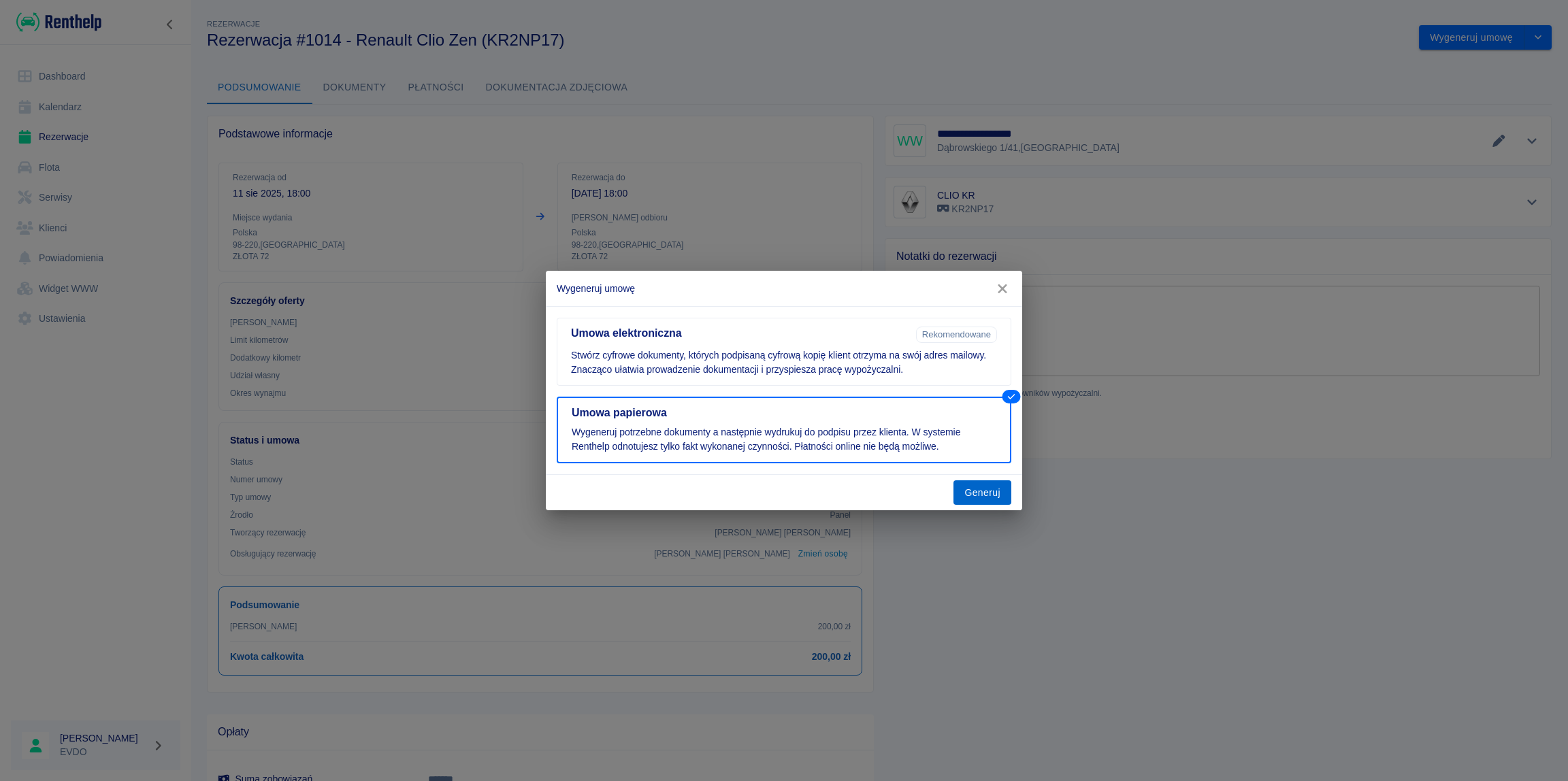
click at [981, 491] on button "Generuj" at bounding box center [982, 492] width 57 height 25
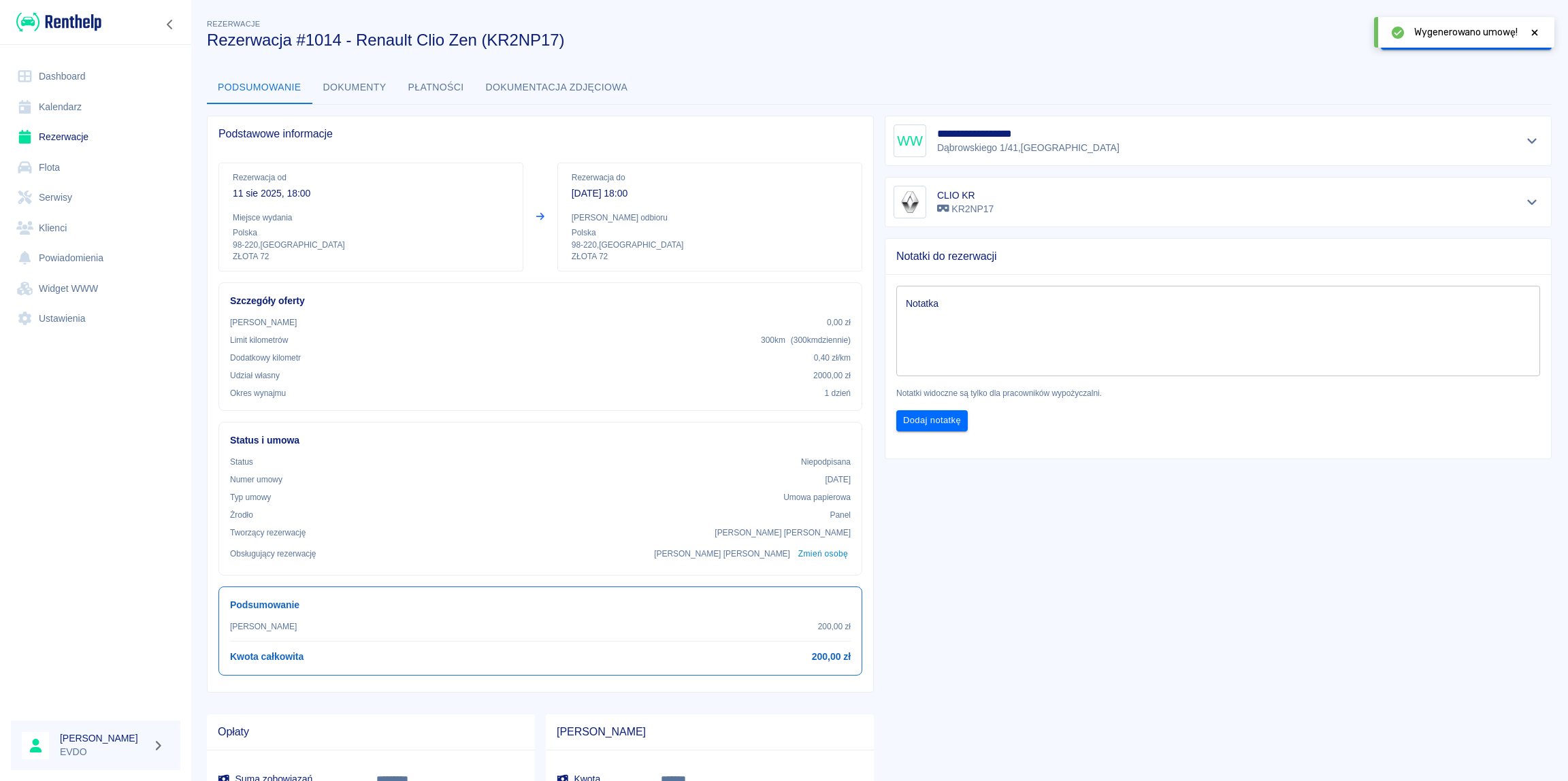
click at [1313, 66] on div "**********" at bounding box center [879, 430] width 1377 height 848
click at [1533, 34] on icon at bounding box center [1534, 32] width 6 height 6
click at [1470, 39] on button "Oznacz: umowa podpisana" at bounding box center [1452, 38] width 144 height 25
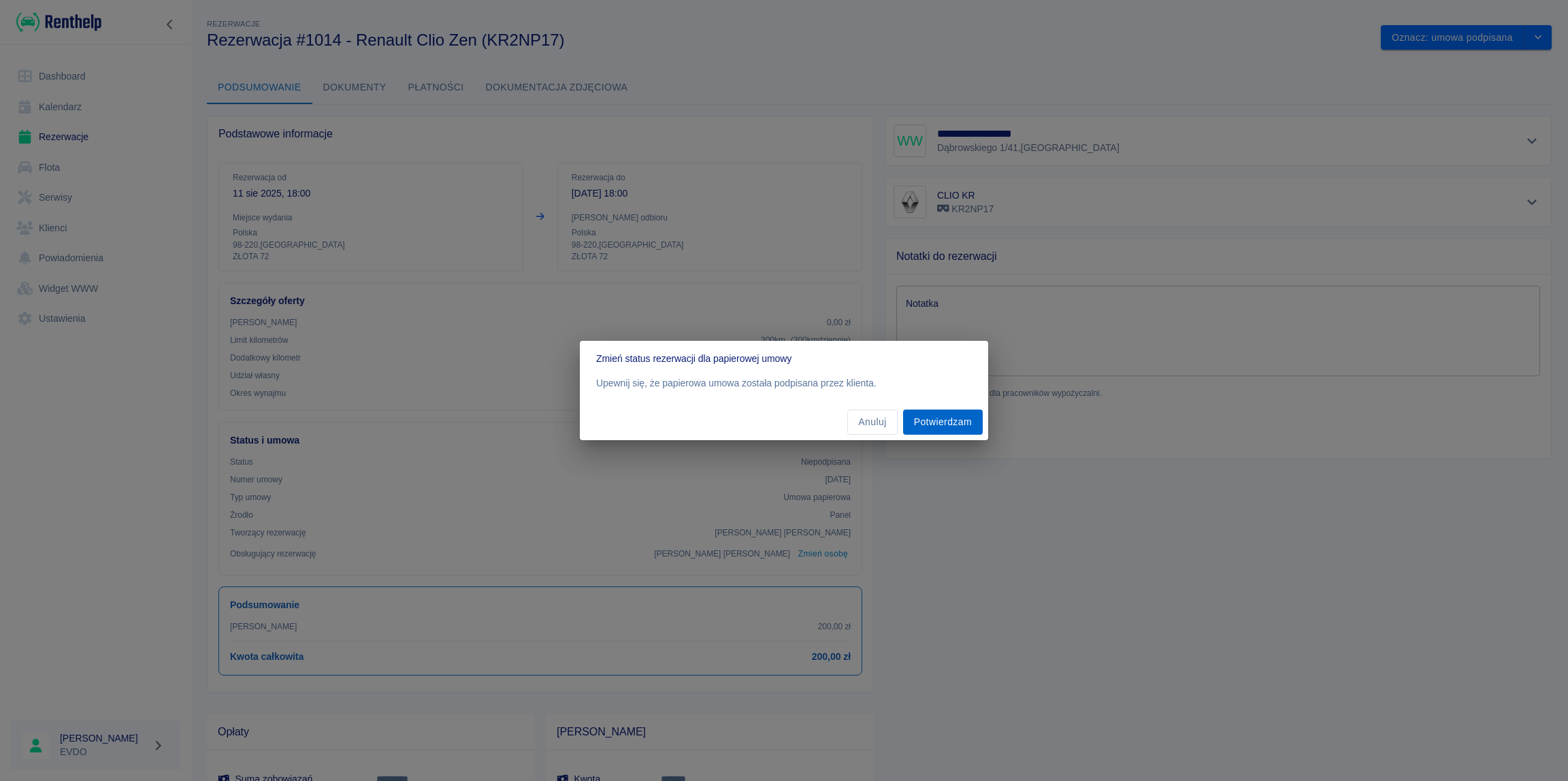
click at [939, 421] on button "Potwierdzam" at bounding box center [942, 422] width 80 height 25
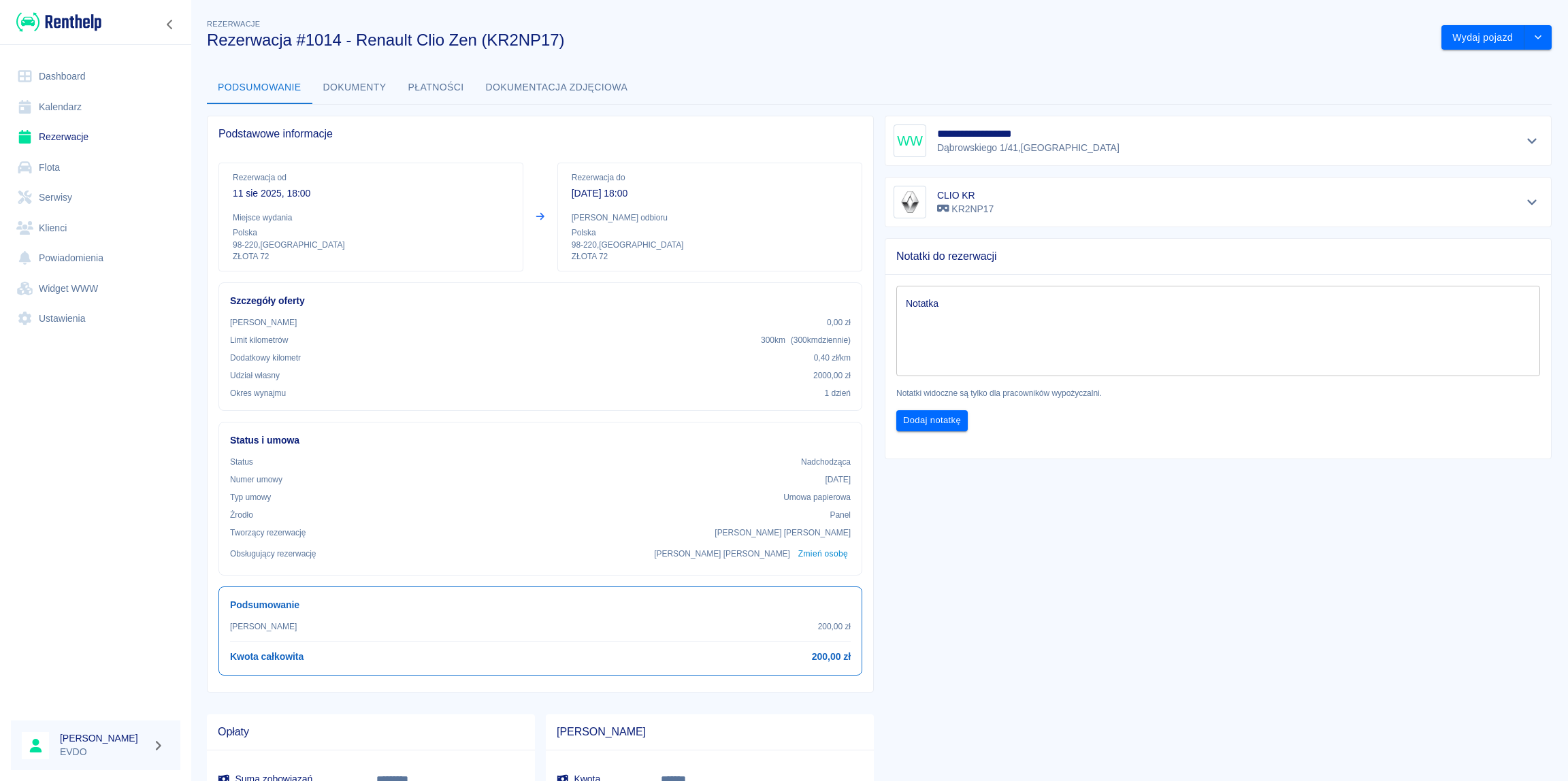
click at [357, 95] on button "Dokumenty" at bounding box center [355, 88] width 85 height 33
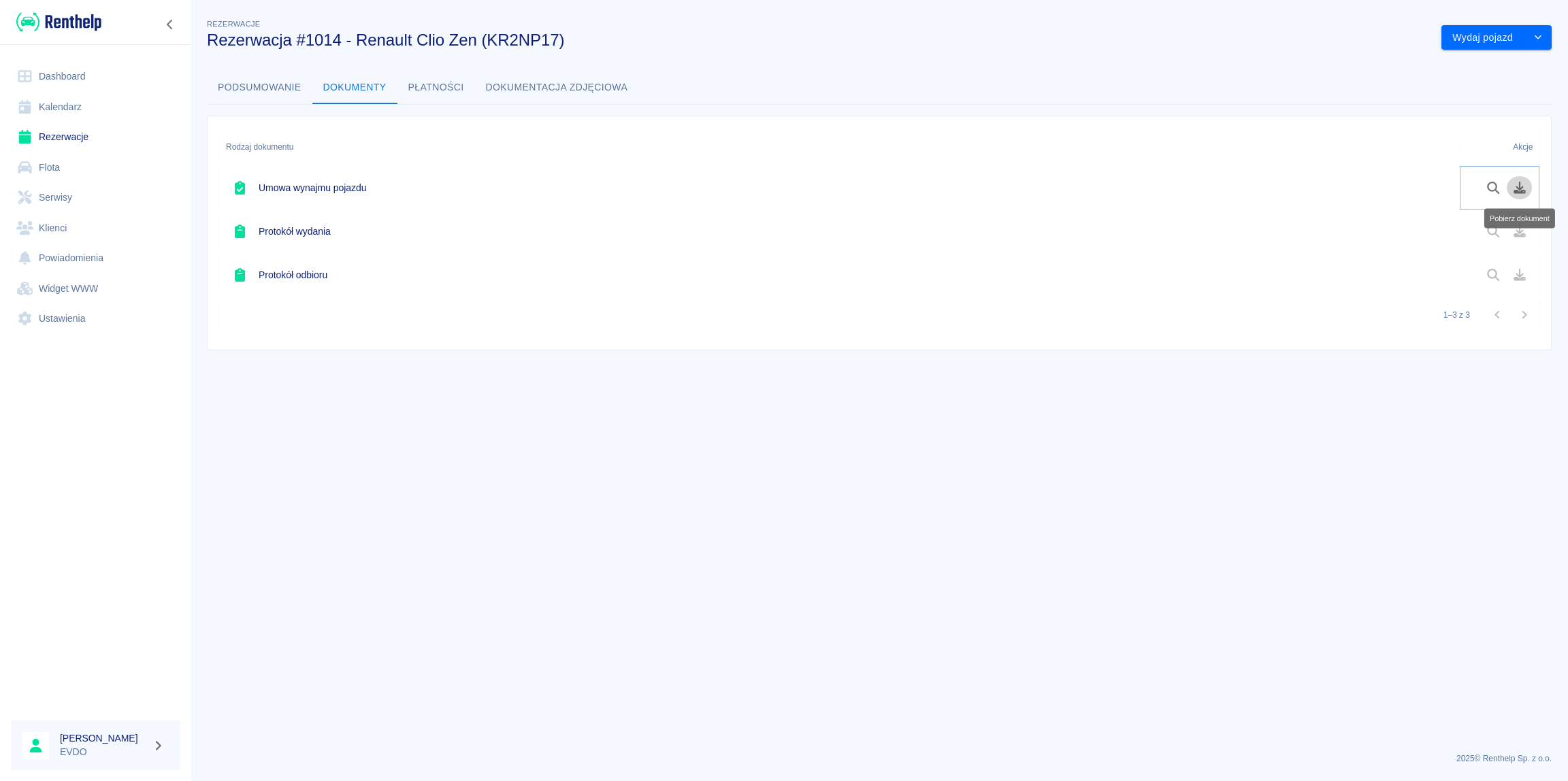
click at [1520, 190] on icon "Pobierz dokument" at bounding box center [1519, 187] width 12 height 12
click at [1477, 38] on button "Wydaj pojazd" at bounding box center [1482, 38] width 83 height 25
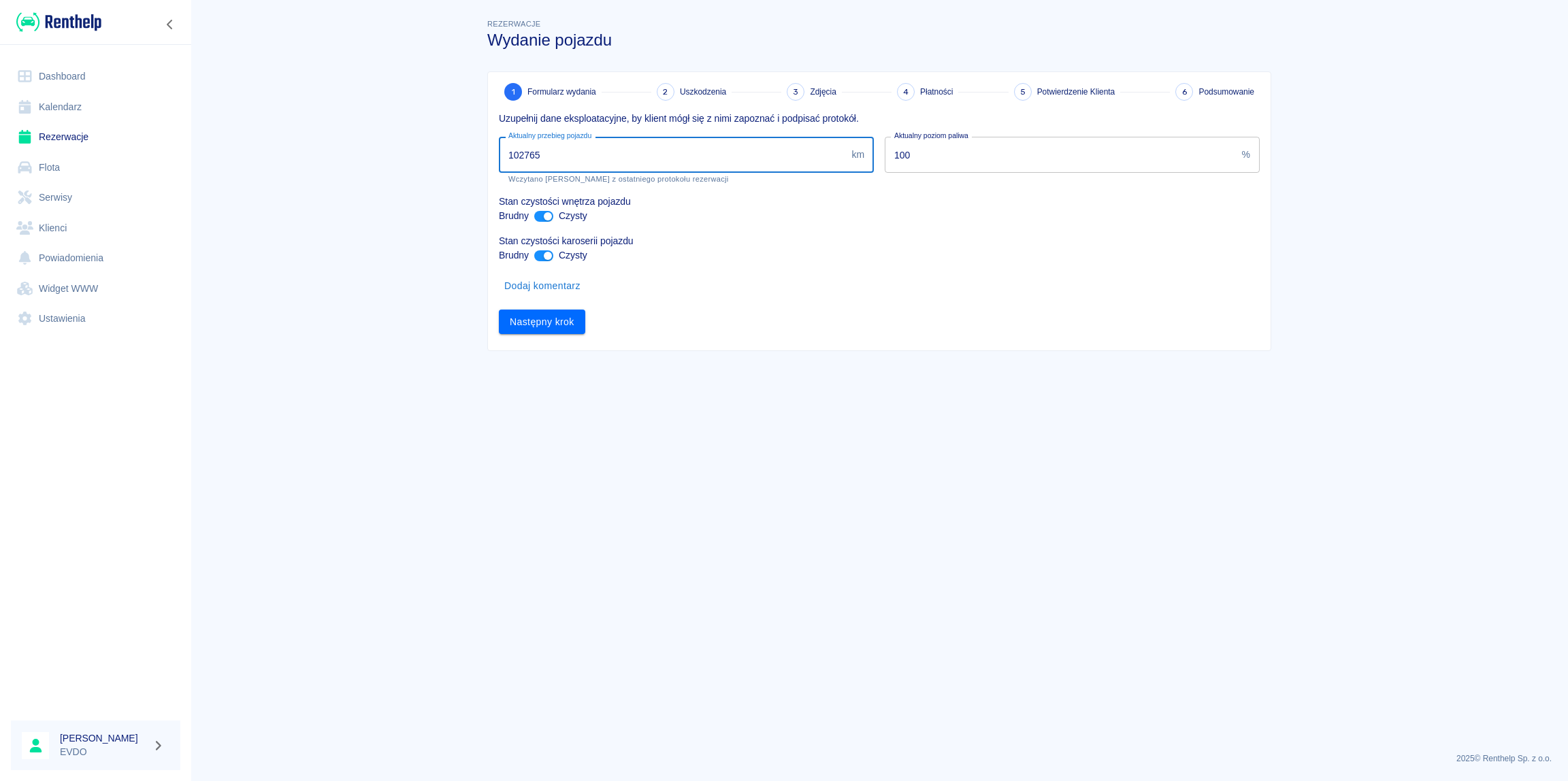
drag, startPoint x: 555, startPoint y: 157, endPoint x: 524, endPoint y: 157, distance: 31.0
click at [524, 157] on input "102765" at bounding box center [672, 155] width 347 height 36
type input "102848"
click at [779, 334] on div "Następny krok" at bounding box center [874, 317] width 771 height 36
click at [545, 325] on button "Następny krok" at bounding box center [542, 322] width 86 height 25
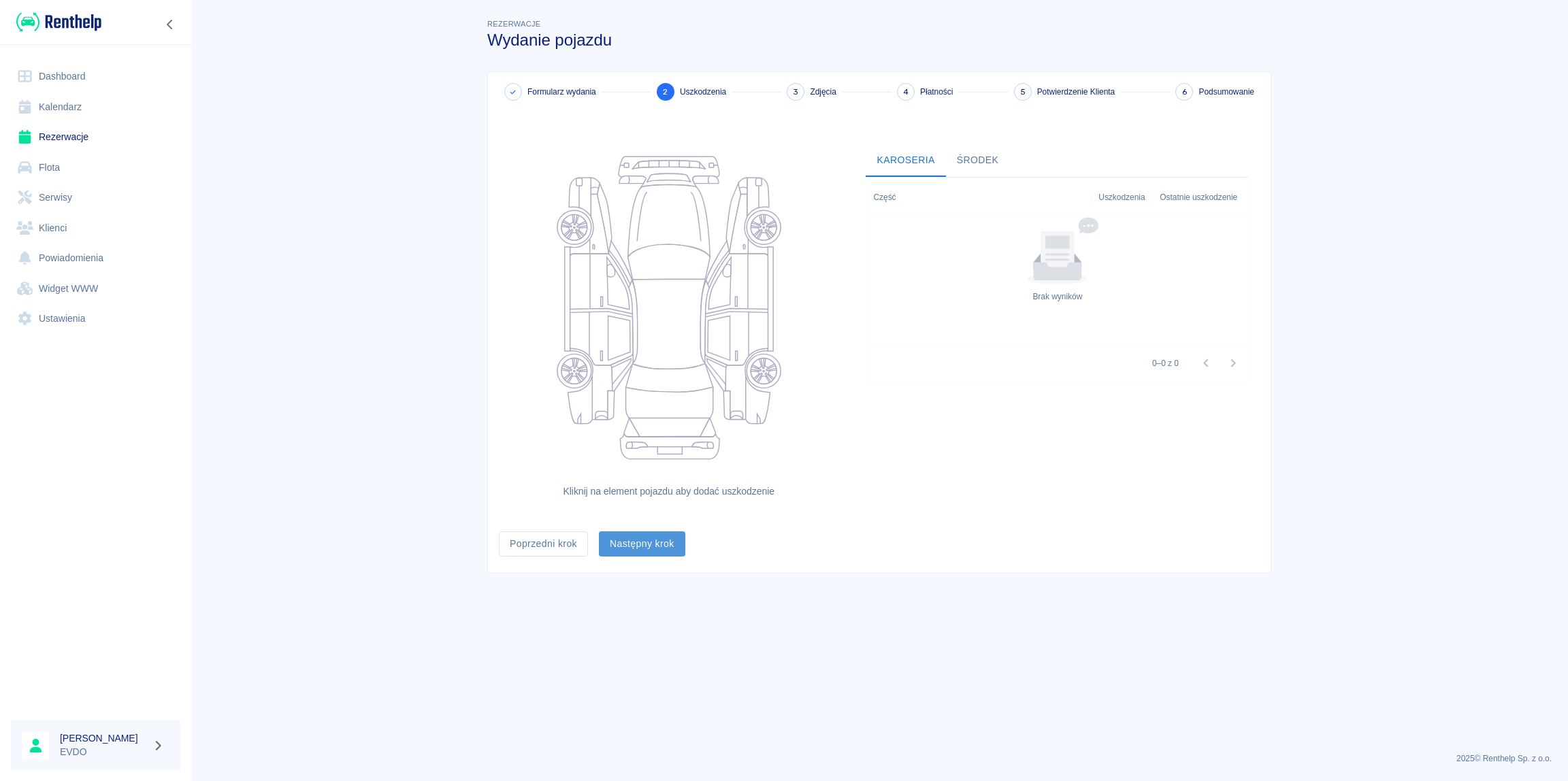
click at [647, 548] on button "Następny krok" at bounding box center [642, 544] width 86 height 25
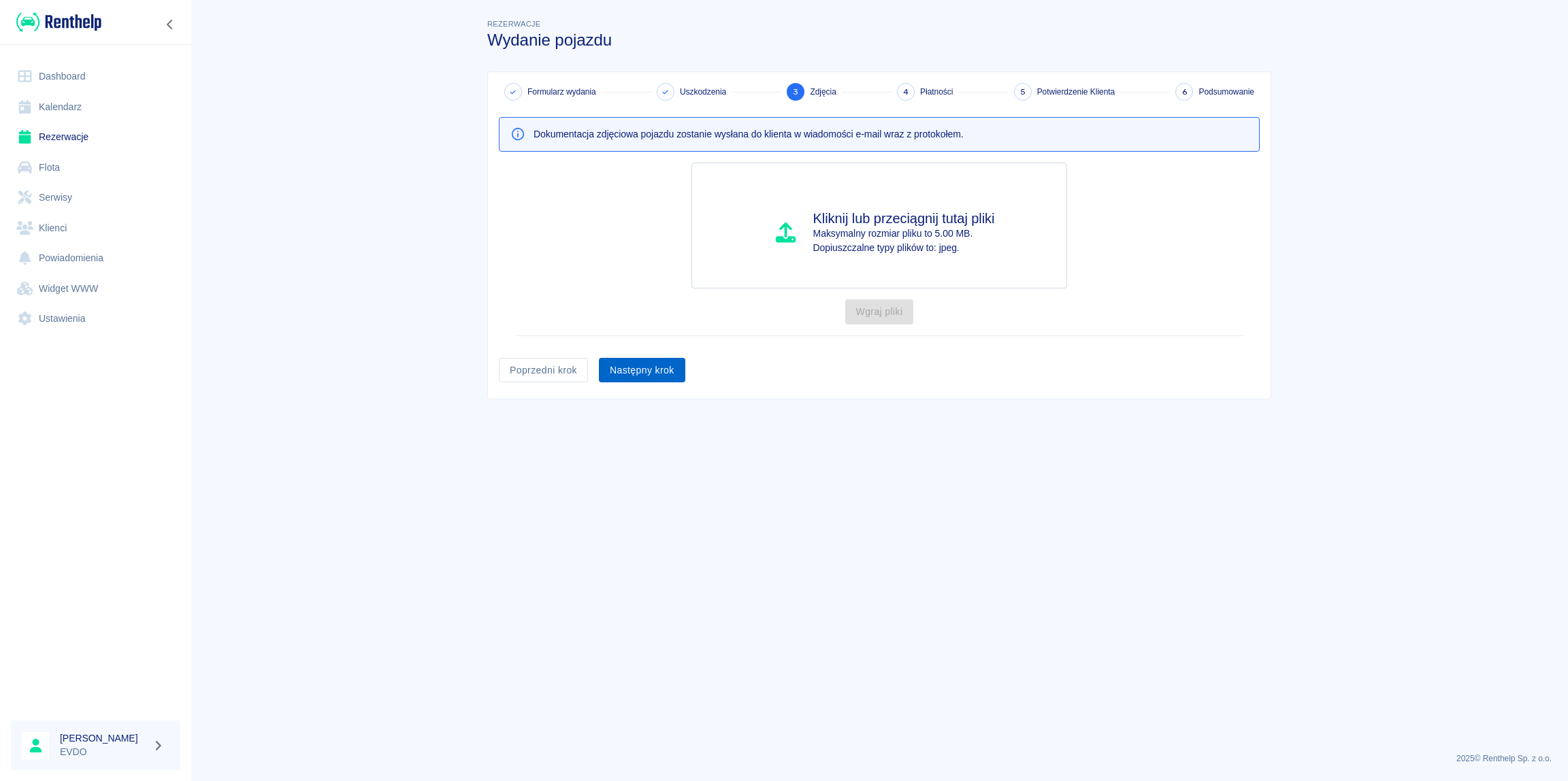
click at [648, 376] on button "Następny krok" at bounding box center [642, 370] width 86 height 25
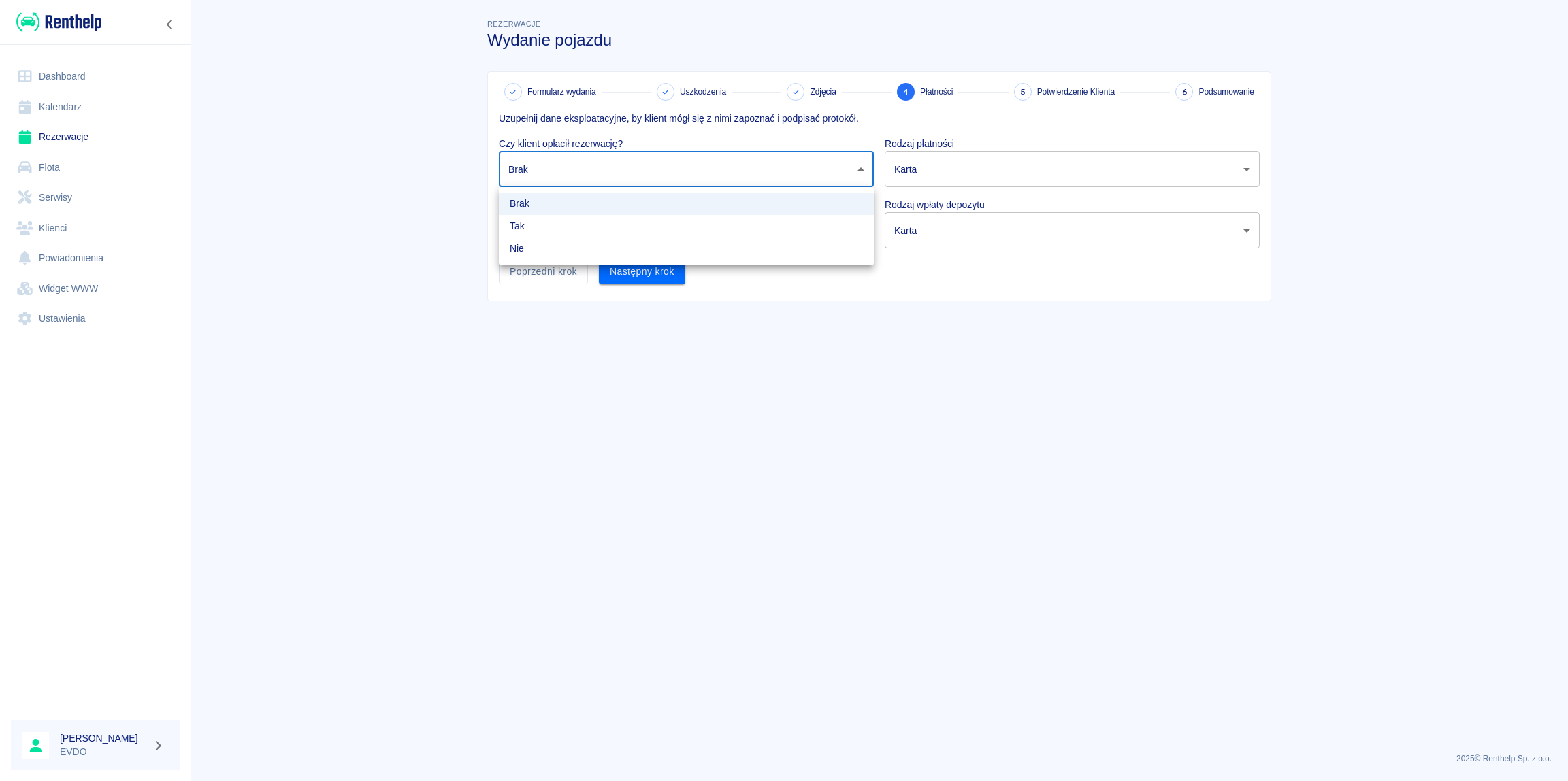
click at [578, 171] on body "Używamy plików Cookies, by zapewnić Ci najlepsze możliwe doświadczenie. Aby dow…" at bounding box center [784, 390] width 1568 height 781
click at [545, 228] on li "Tak" at bounding box center [686, 226] width 375 height 22
type input "true"
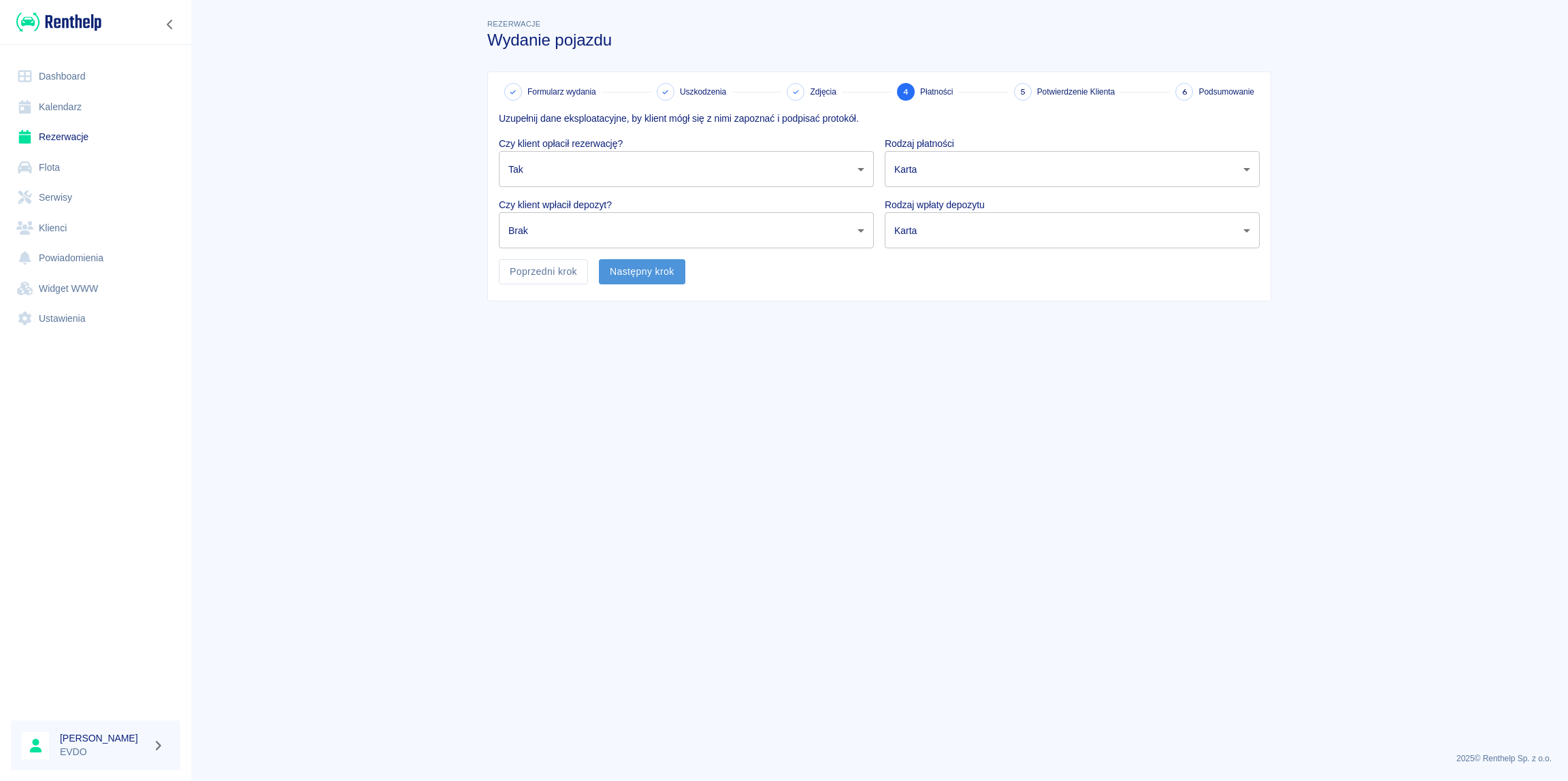
click at [657, 273] on button "Następny krok" at bounding box center [642, 272] width 86 height 25
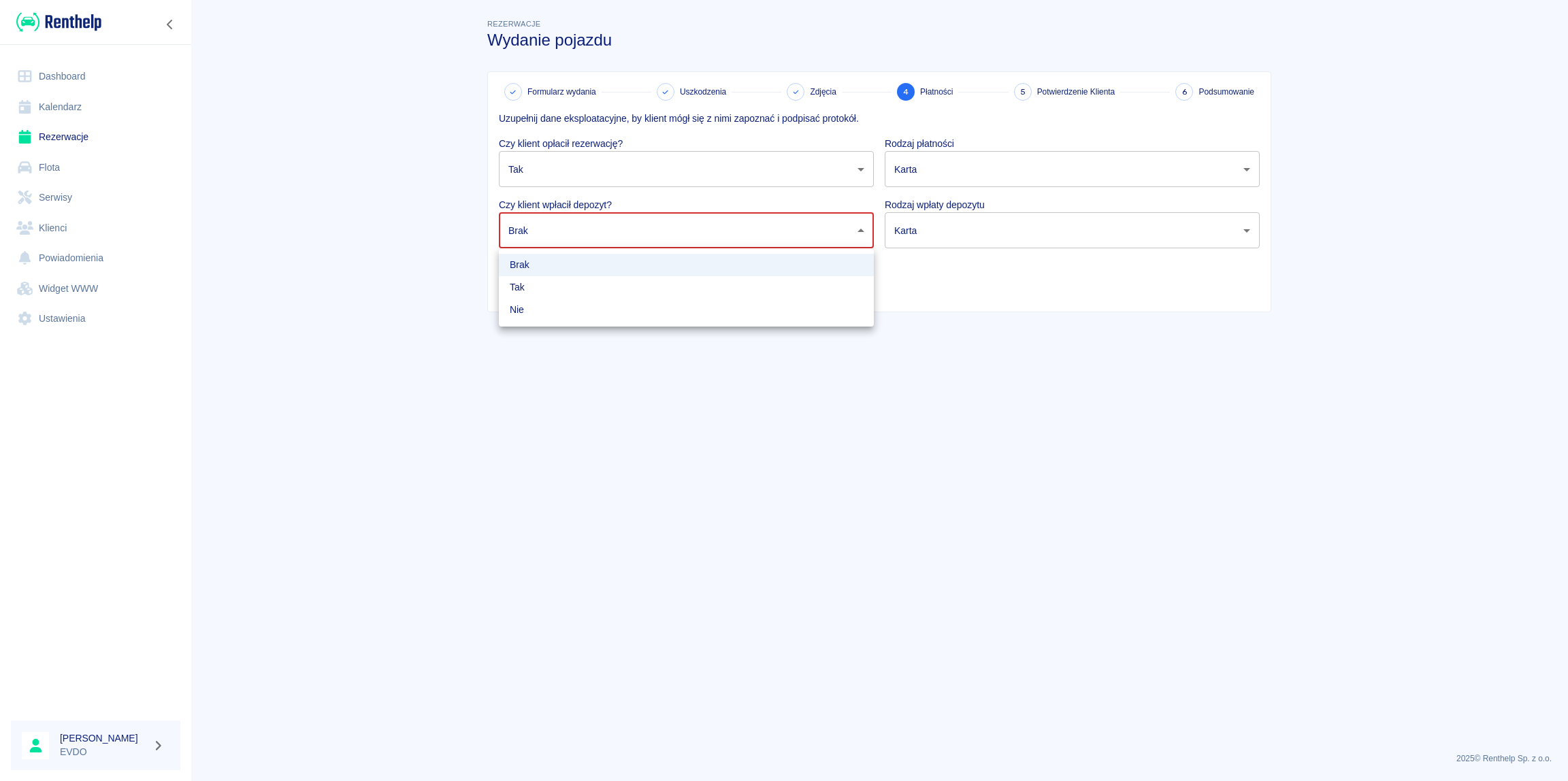
click at [586, 234] on body "Używamy plików Cookies, by zapewnić Ci najlepsze możliwe doświadczenie. Aby dow…" at bounding box center [784, 390] width 1568 height 781
click at [521, 305] on li "Nie" at bounding box center [686, 309] width 375 height 22
type input "false"
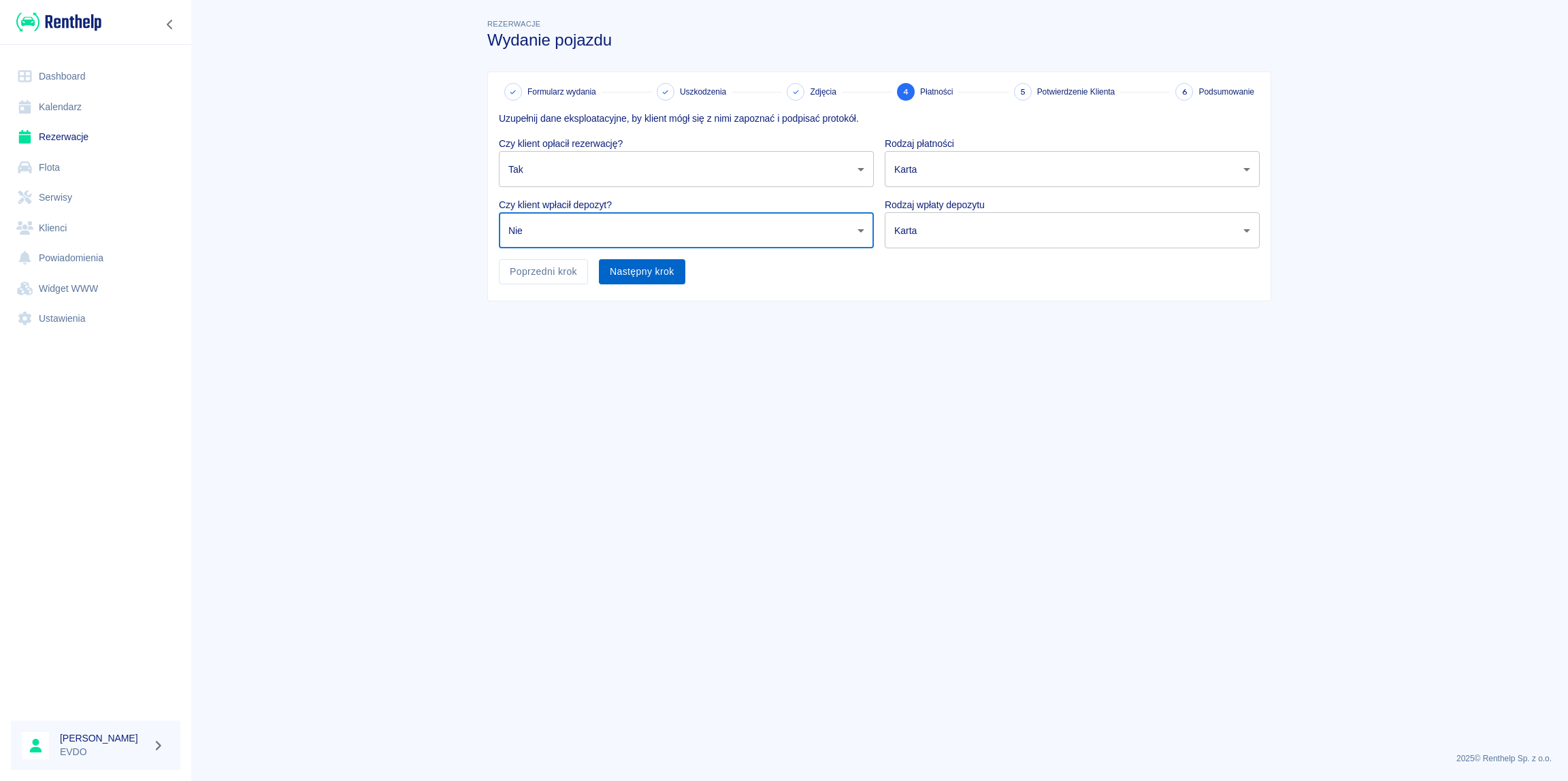
click at [647, 273] on button "Następny krok" at bounding box center [642, 272] width 86 height 25
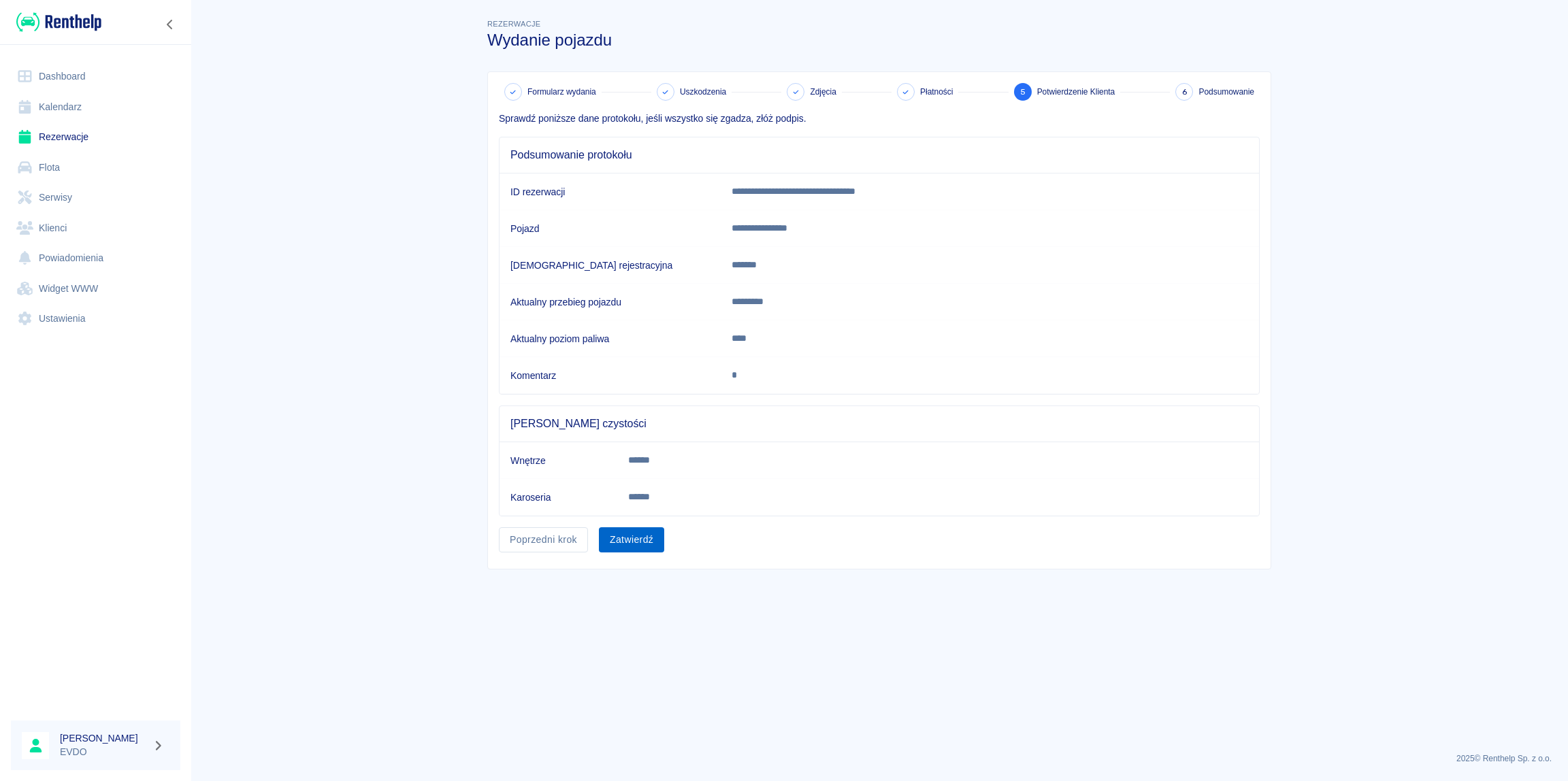
click at [636, 537] on button "Zatwierdź" at bounding box center [632, 540] width 66 height 25
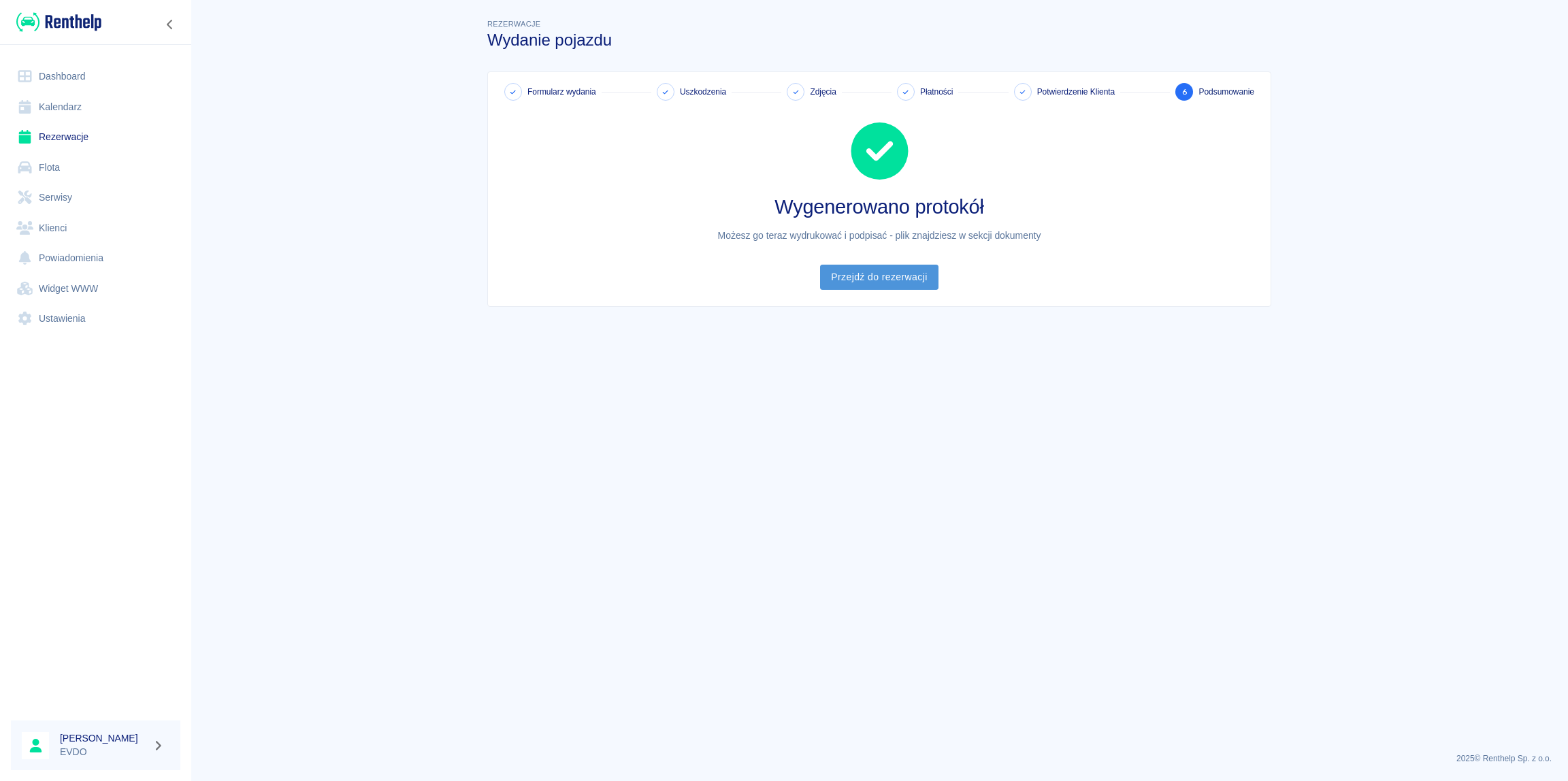
click at [896, 285] on link "Przejdź do rezerwacji" at bounding box center [878, 277] width 117 height 25
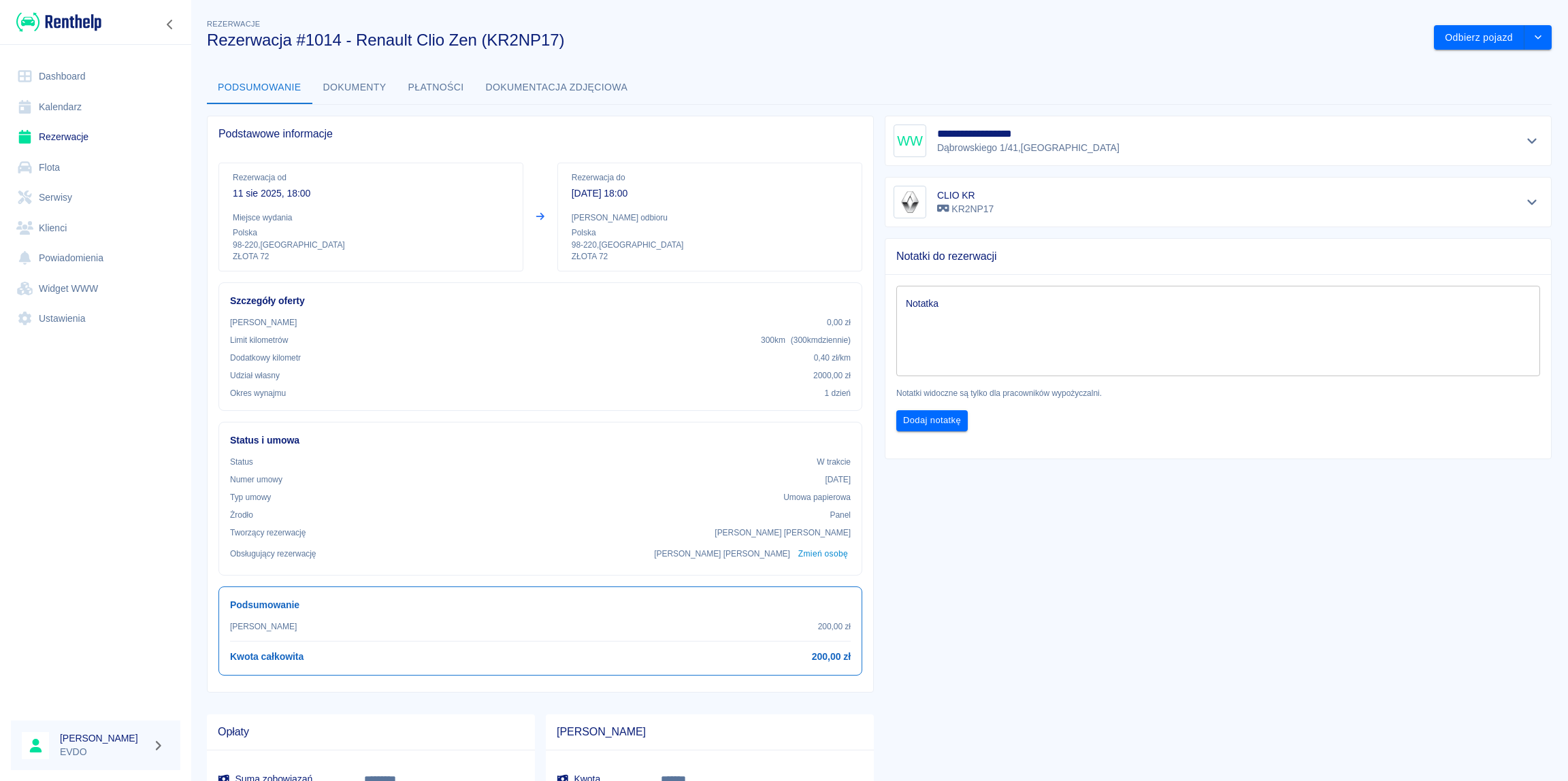
click at [361, 83] on button "Dokumenty" at bounding box center [355, 88] width 85 height 33
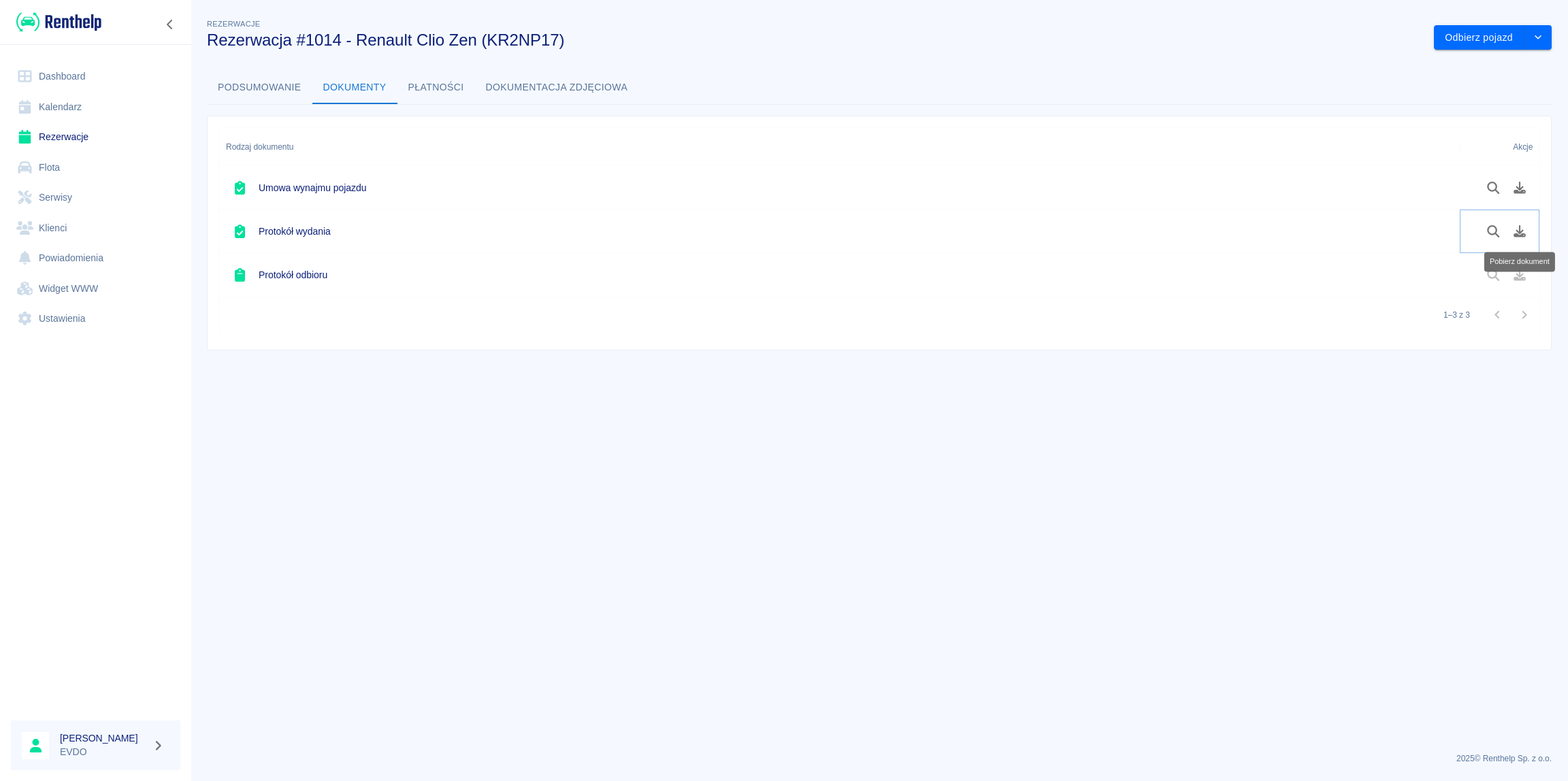
click at [1518, 235] on icon "Pobierz dokument" at bounding box center [1519, 231] width 12 height 12
